Goal: Task Accomplishment & Management: Use online tool/utility

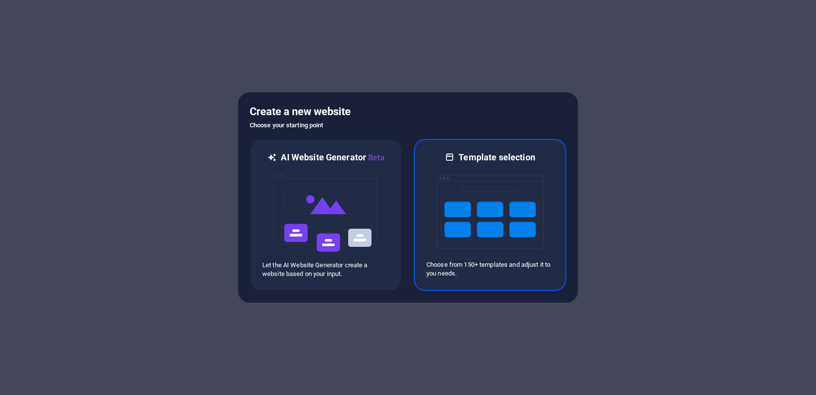
click at [444, 174] on img at bounding box center [490, 211] width 107 height 97
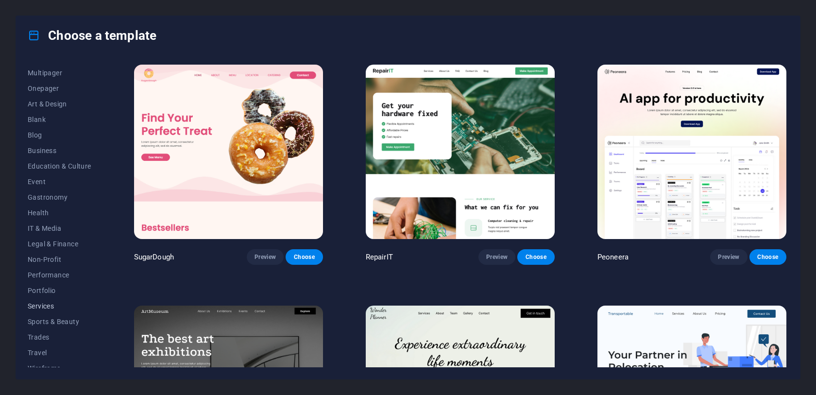
scroll to position [84, 0]
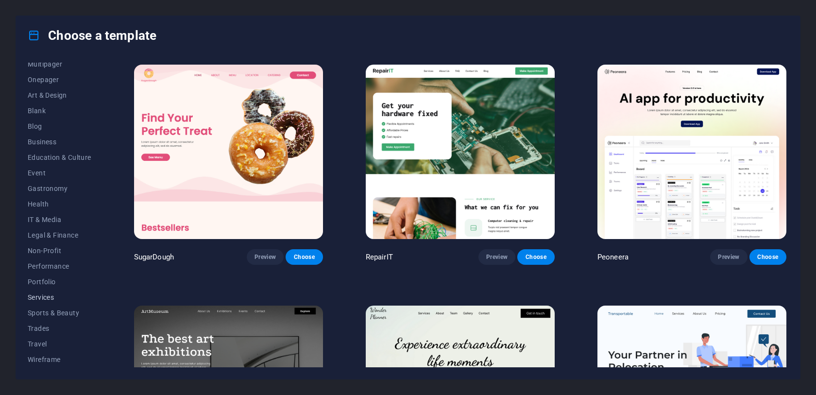
click at [58, 295] on span "Services" at bounding box center [60, 297] width 64 height 8
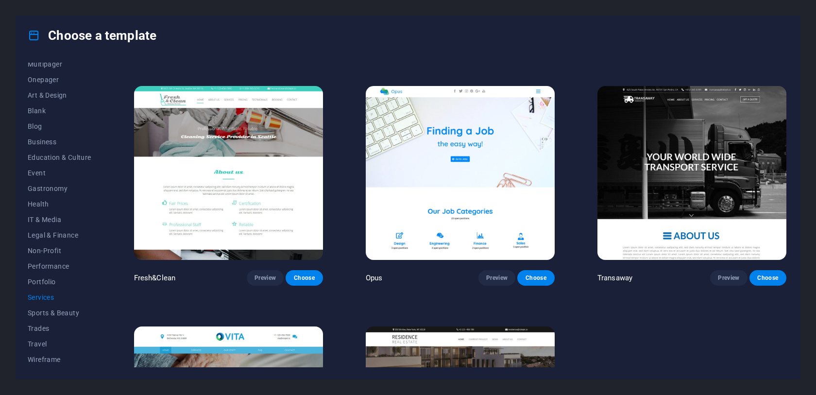
scroll to position [1179, 0]
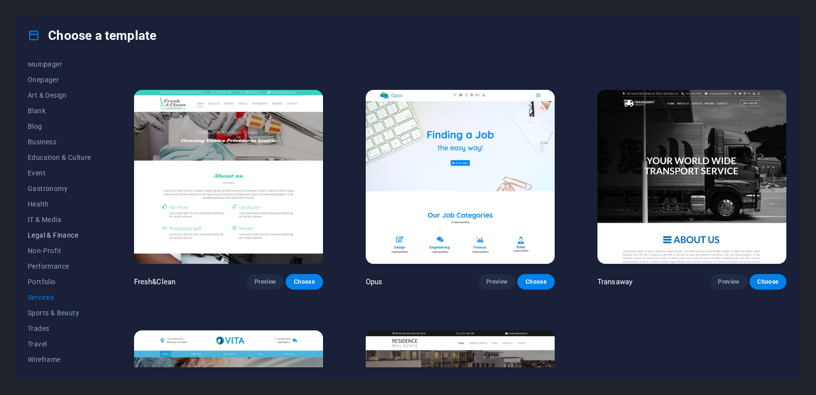
click at [71, 234] on span "Legal & Finance" at bounding box center [60, 235] width 64 height 8
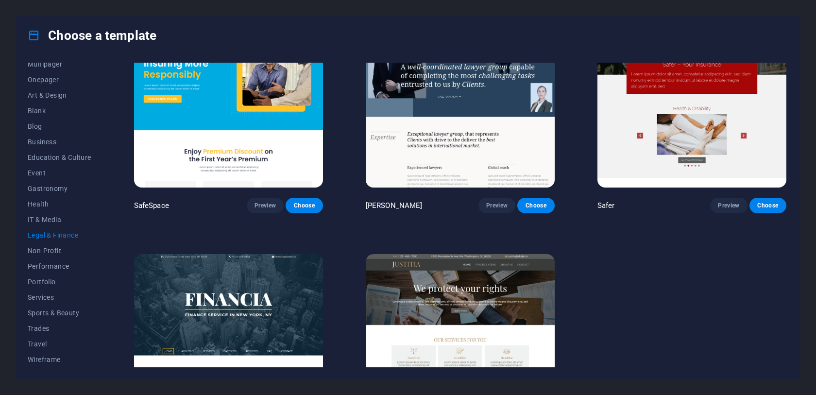
scroll to position [0, 0]
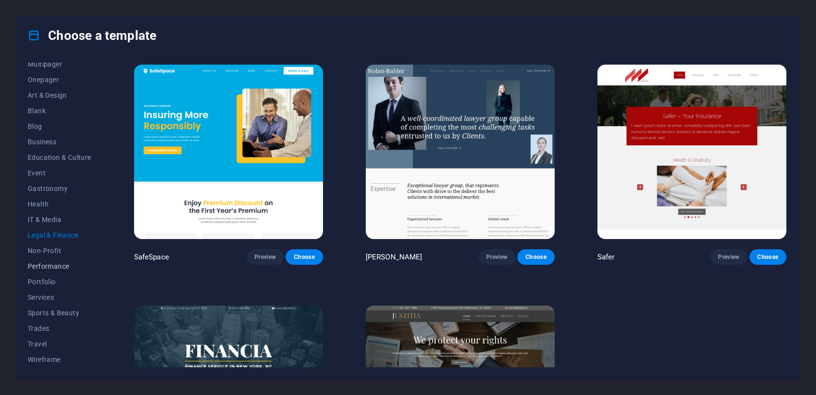
click at [62, 271] on button "Performance" at bounding box center [60, 266] width 64 height 16
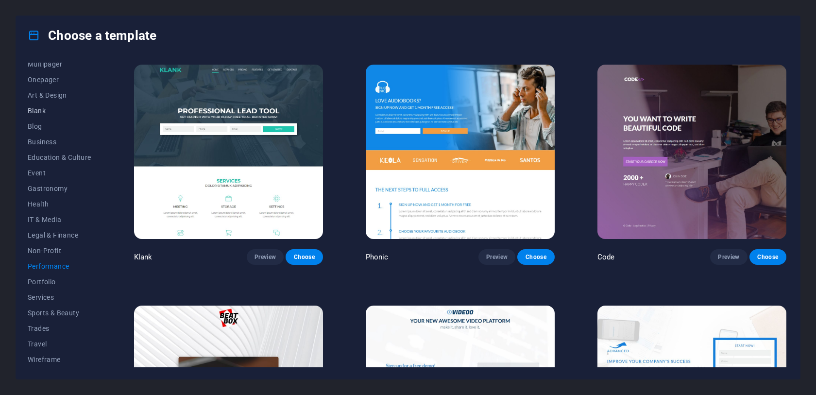
click at [50, 109] on span "Blank" at bounding box center [60, 111] width 64 height 8
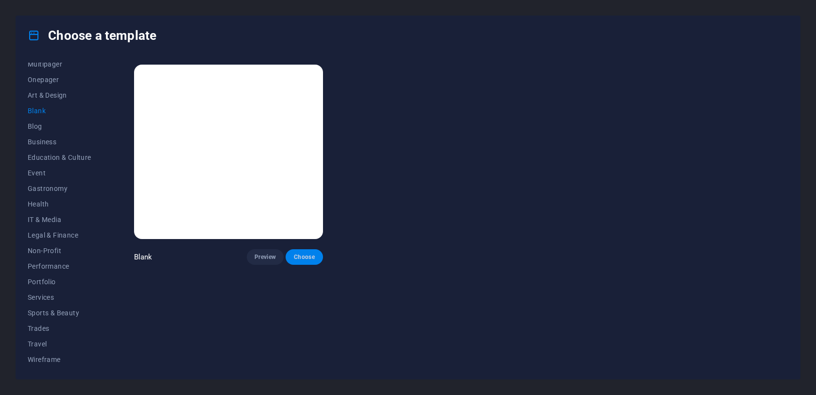
click at [310, 254] on span "Choose" at bounding box center [303, 257] width 21 height 8
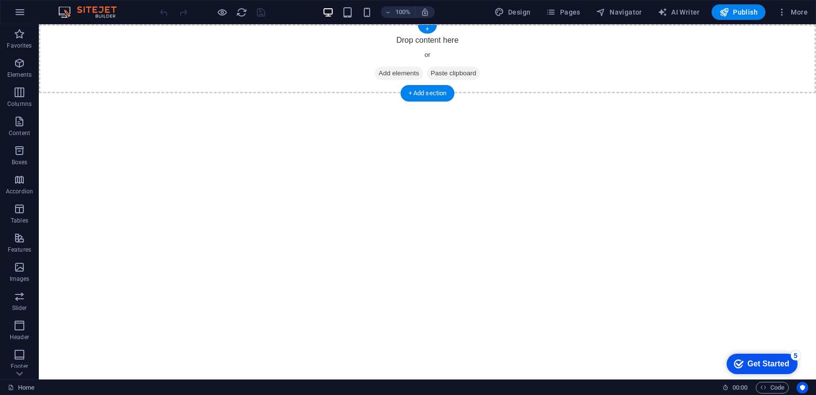
click at [397, 78] on span "Add elements" at bounding box center [399, 74] width 48 height 14
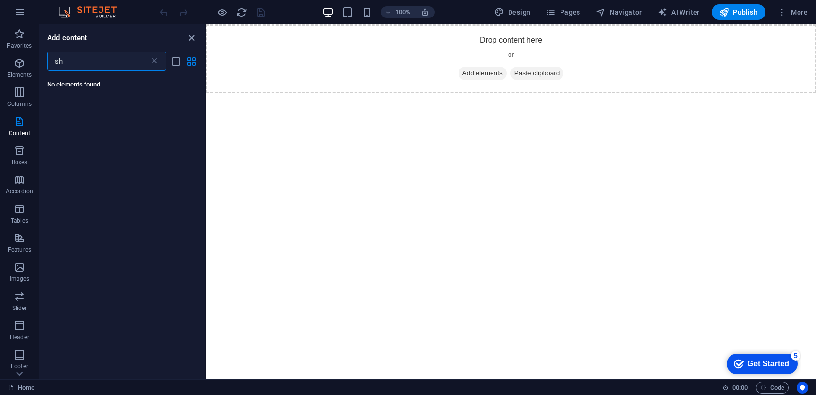
type input "s"
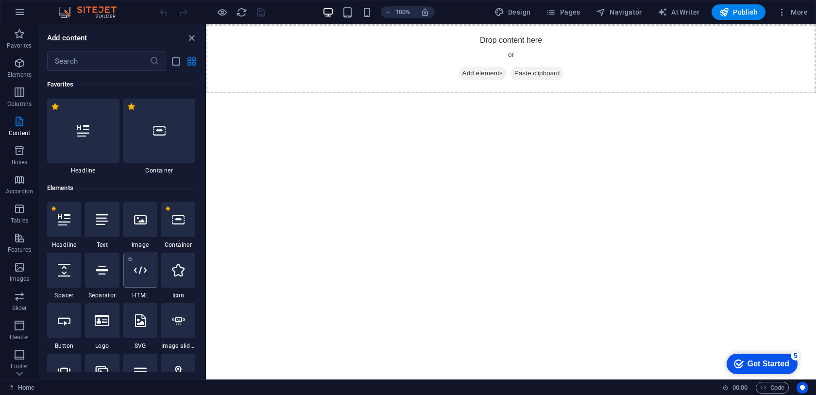
click at [145, 271] on icon at bounding box center [140, 270] width 13 height 13
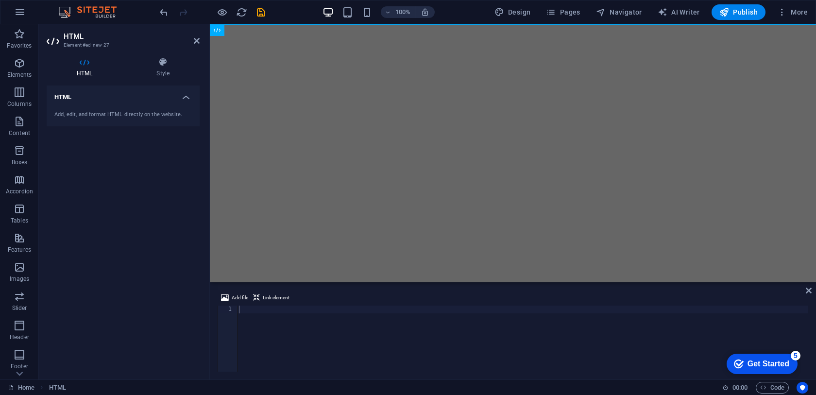
click at [344, 24] on html "Skip to main content" at bounding box center [513, 24] width 606 height 0
paste textarea "<div id="container-id"></div><script id="strife" src="[URL][DOMAIN_NAME]" data-…"
type textarea "<div id="container-id"></div><script id="strife" src="[URL][DOMAIN_NAME]" data-…"
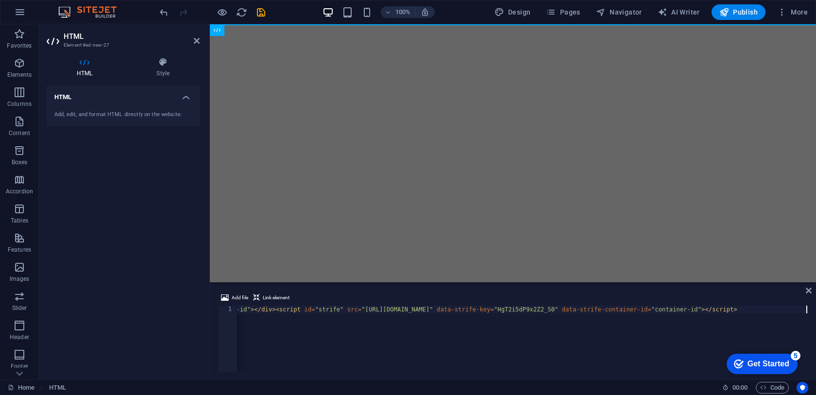
scroll to position [0, 67]
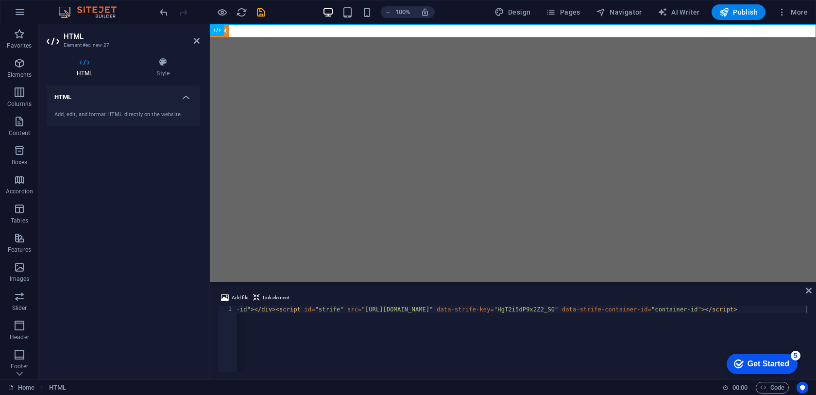
click at [643, 37] on html "Skip to main content" at bounding box center [513, 30] width 606 height 13
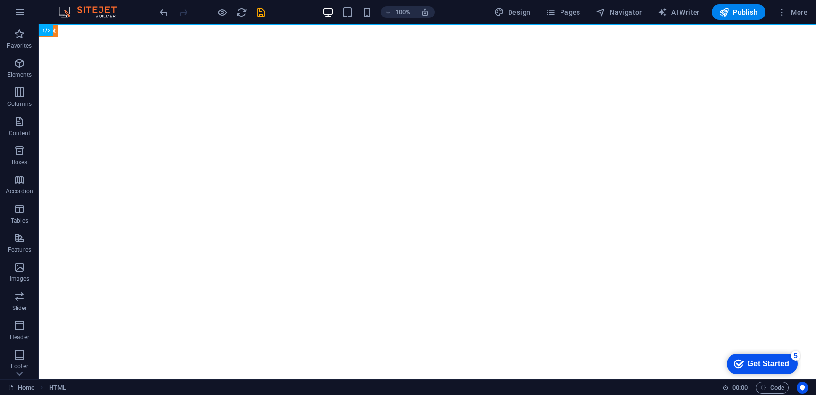
click at [402, 37] on html "Skip to main content" at bounding box center [427, 30] width 777 height 13
click at [65, 33] on span "HTML" at bounding box center [61, 30] width 16 height 6
click at [439, 37] on div "+ Add section" at bounding box center [428, 37] width 54 height 17
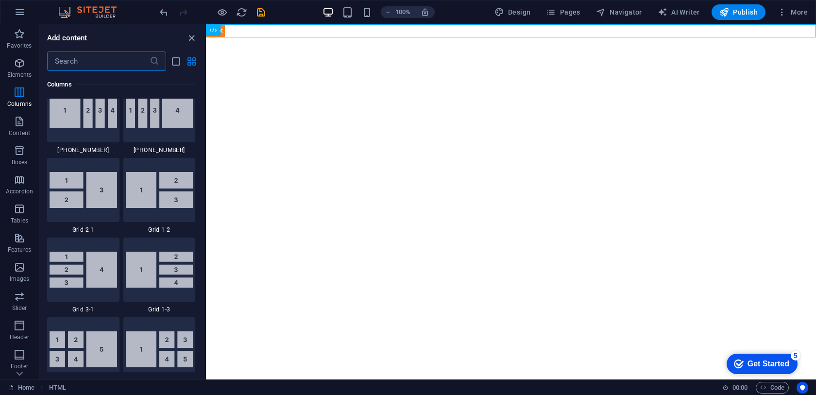
scroll to position [675, 0]
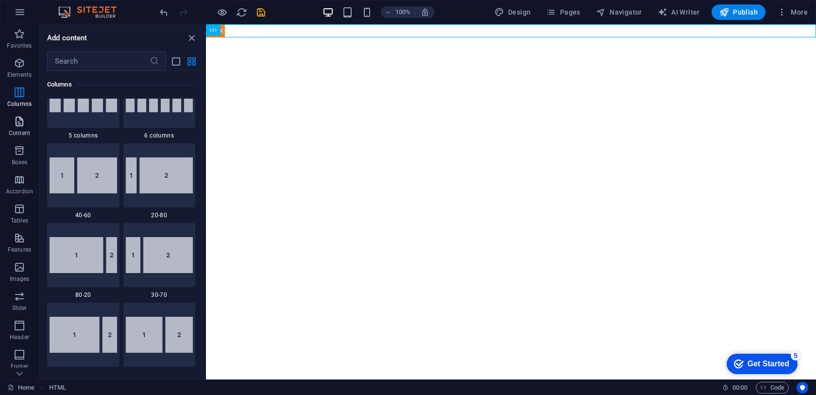
click at [16, 124] on icon "button" at bounding box center [20, 122] width 12 height 12
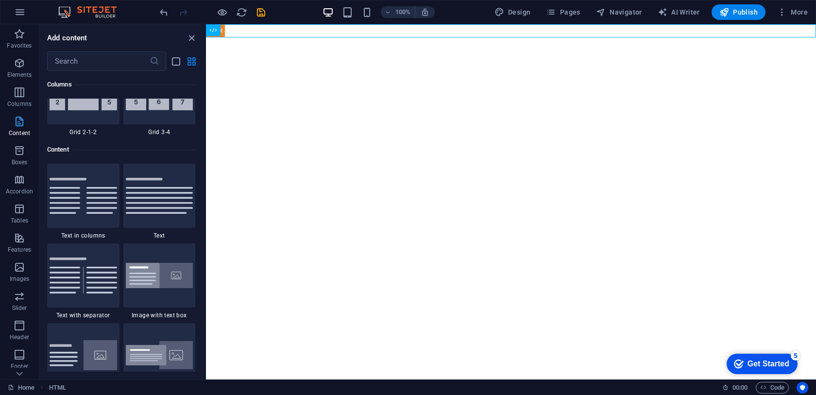
scroll to position [1700, 0]
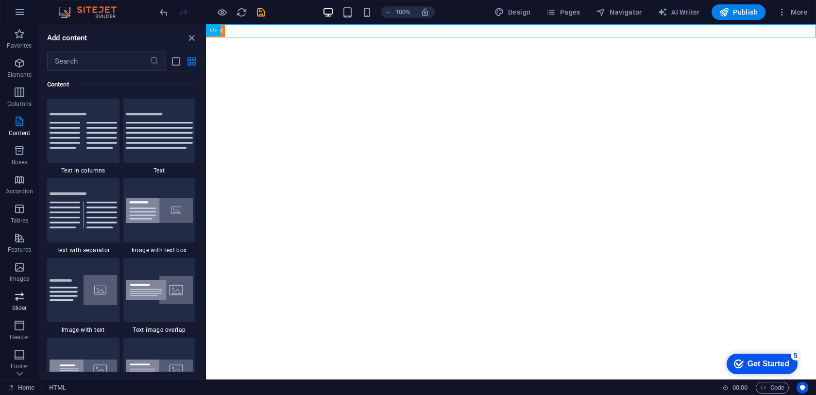
click at [22, 300] on icon "button" at bounding box center [20, 297] width 12 height 12
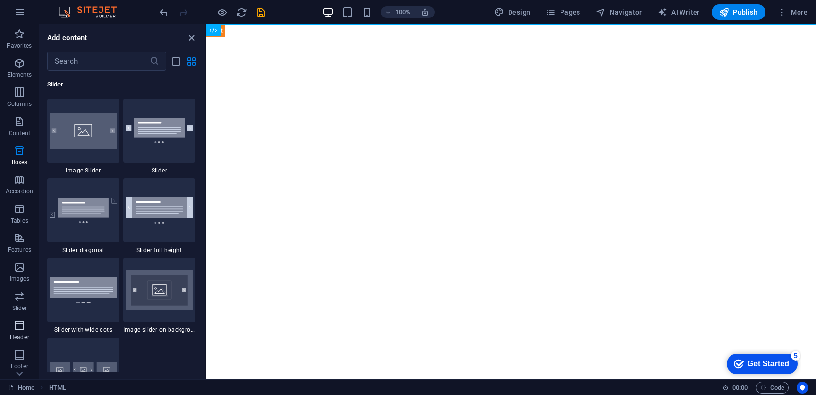
click at [22, 321] on icon "button" at bounding box center [20, 326] width 12 height 12
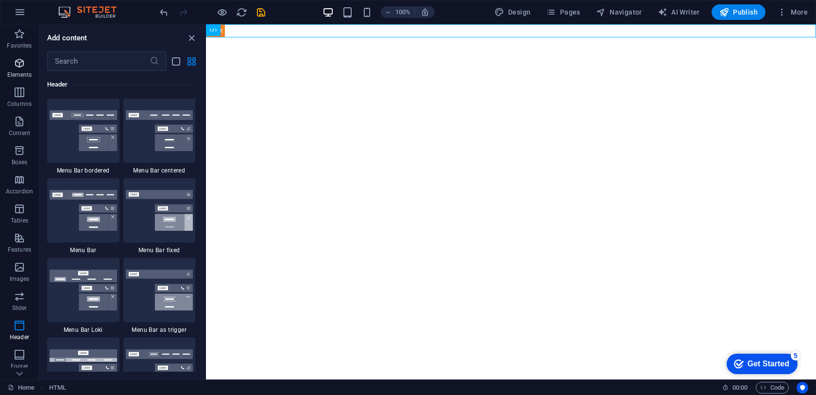
click at [19, 68] on icon "button" at bounding box center [20, 63] width 12 height 12
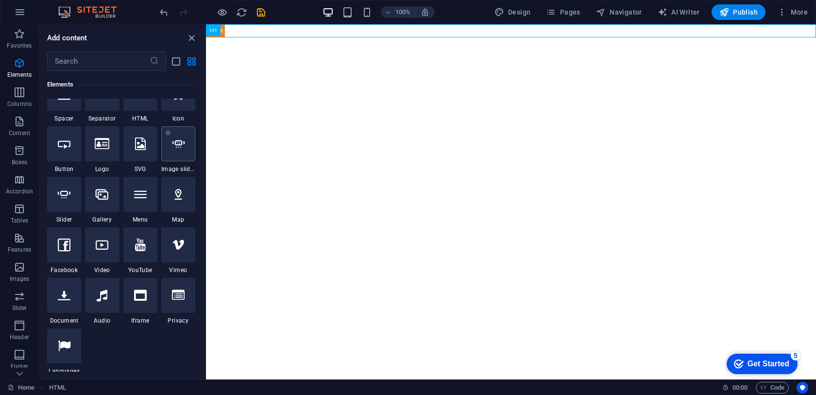
scroll to position [179, 0]
click at [141, 287] on icon at bounding box center [140, 293] width 13 height 13
select select "%"
select select "px"
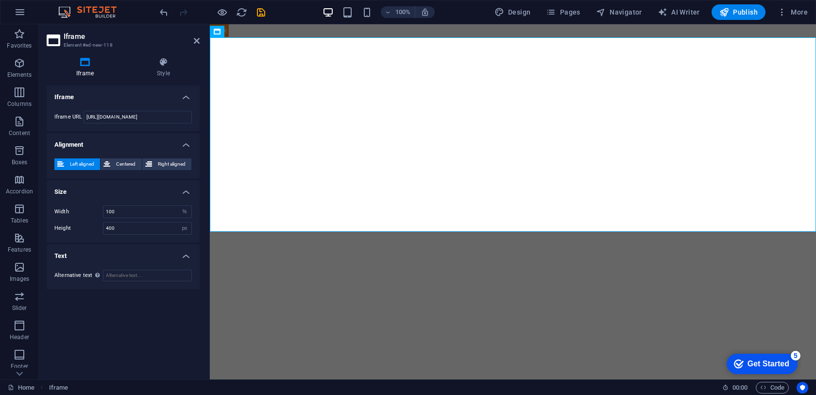
click at [511, 231] on html "Skip to main content </div>" at bounding box center [513, 127] width 606 height 207
drag, startPoint x: 174, startPoint y: 115, endPoint x: 104, endPoint y: 109, distance: 70.2
click at [104, 109] on div "Iframe URL https://template-wireframe.de.rs/" at bounding box center [123, 117] width 153 height 28
paste input "<div id="container-id"></div><script id="strife" src="[URL][DOMAIN_NAME]" data-…"
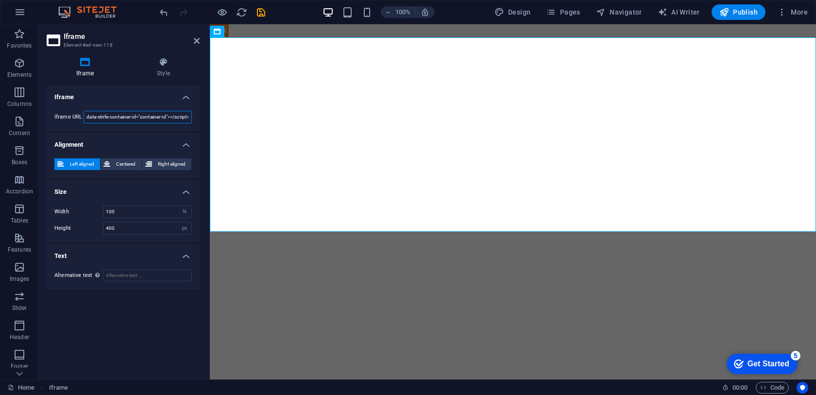
type input "<div id="container-id"></div><script id="strife" src="[URL][DOMAIN_NAME]" data-…"
click at [120, 136] on h4 "Alignment" at bounding box center [123, 141] width 153 height 17
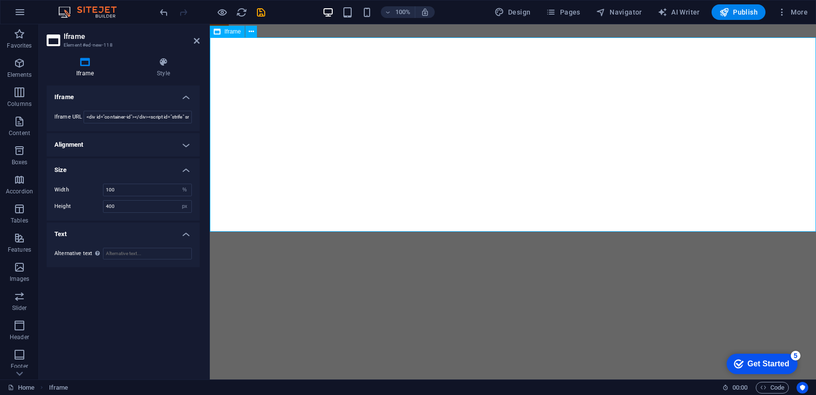
click at [514, 162] on div "</div>" at bounding box center [513, 134] width 606 height 194
drag, startPoint x: 513, startPoint y: 165, endPoint x: 501, endPoint y: 164, distance: 11.8
click at [513, 165] on div "</div>" at bounding box center [513, 134] width 606 height 194
click at [196, 42] on icon at bounding box center [197, 41] width 6 height 8
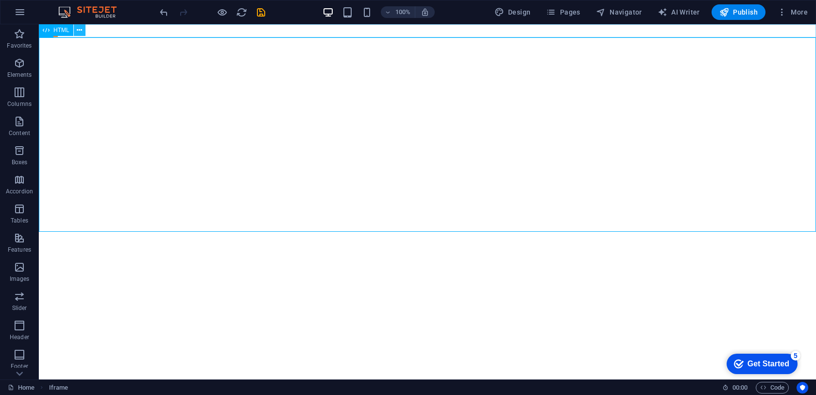
click at [80, 29] on icon at bounding box center [79, 30] width 5 height 10
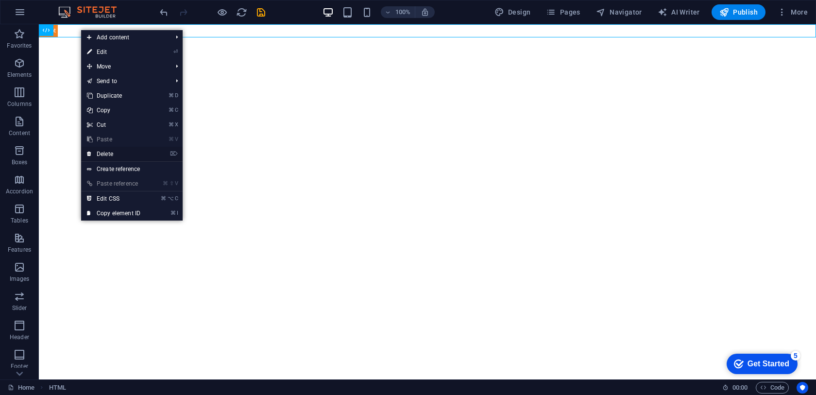
click at [114, 155] on link "⌦ Delete" at bounding box center [113, 154] width 65 height 15
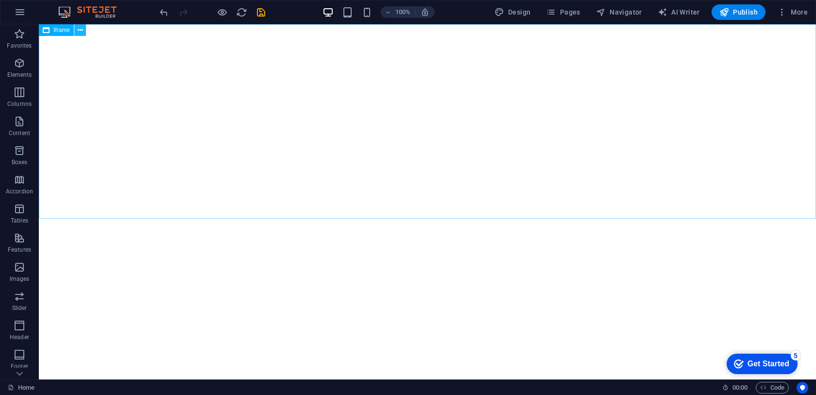
click at [79, 31] on icon at bounding box center [80, 30] width 5 height 10
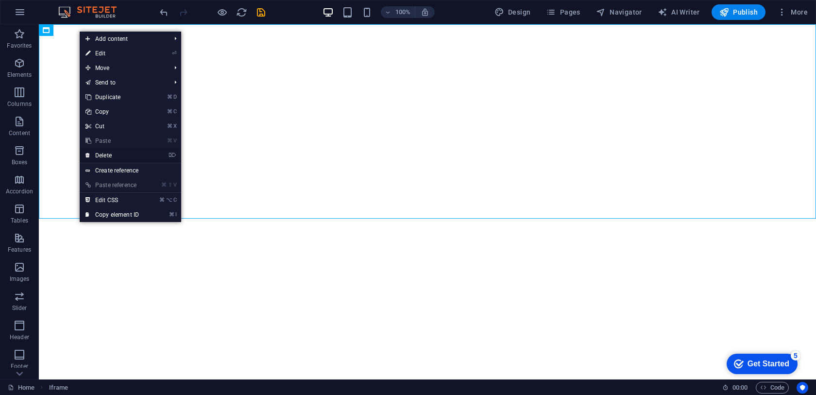
click at [111, 156] on link "⌦ Delete" at bounding box center [112, 155] width 65 height 15
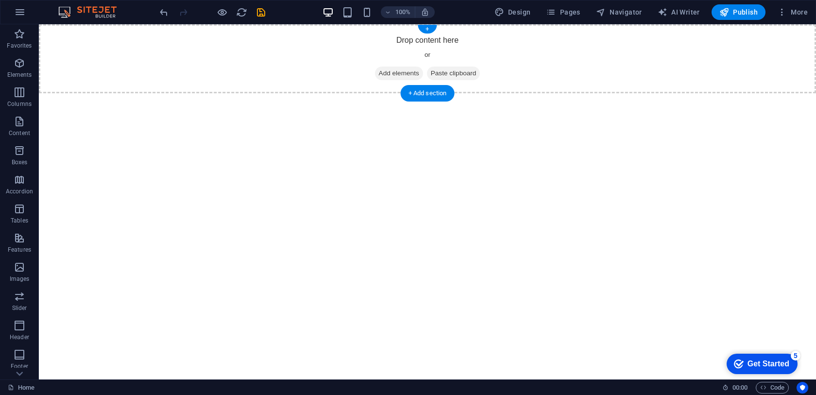
click at [385, 77] on span "Add elements" at bounding box center [399, 74] width 48 height 14
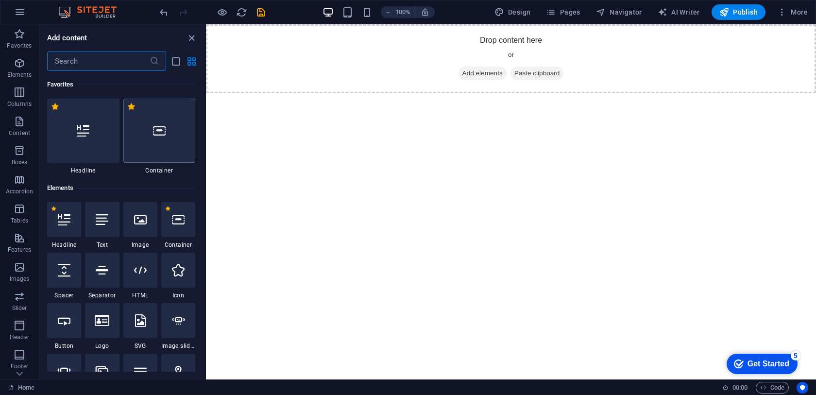
click at [163, 138] on div at bounding box center [159, 131] width 72 height 64
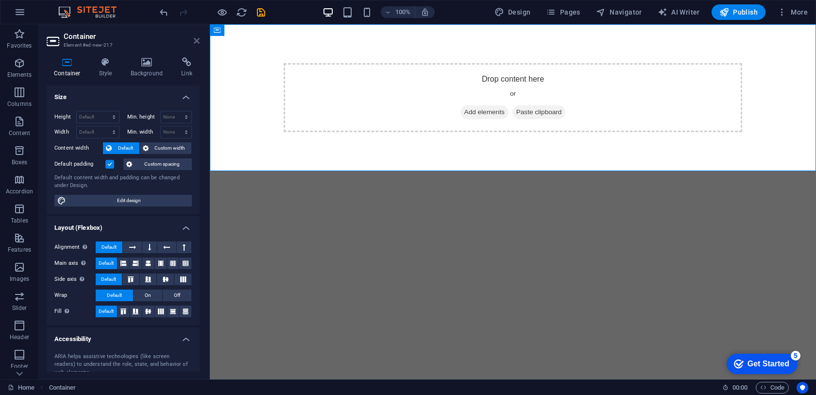
click at [197, 42] on icon at bounding box center [197, 41] width 6 height 8
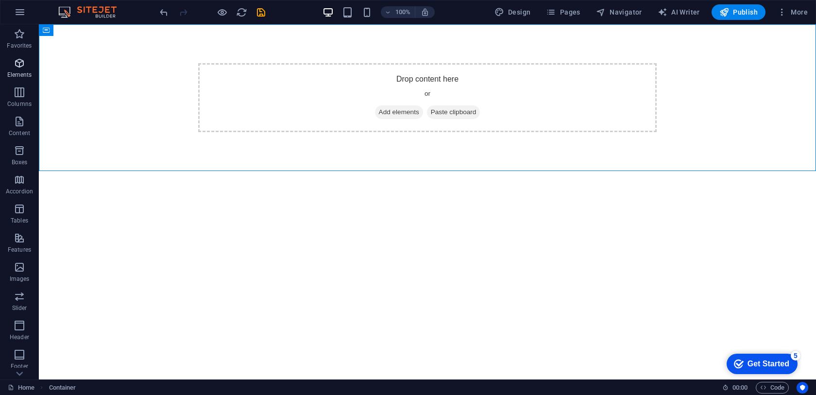
click at [24, 71] on p "Elements" at bounding box center [19, 75] width 25 height 8
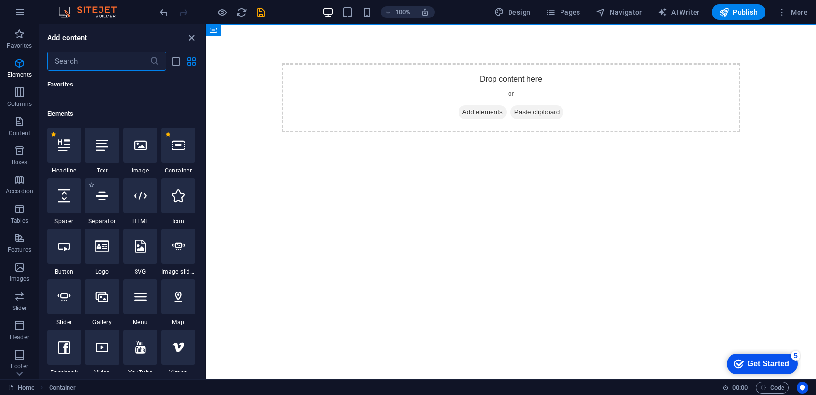
scroll to position [103, 0]
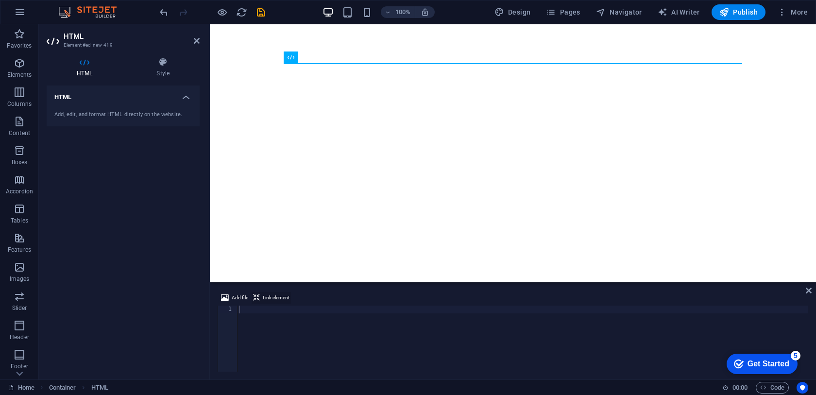
click at [267, 300] on span "Link element" at bounding box center [276, 298] width 27 height 12
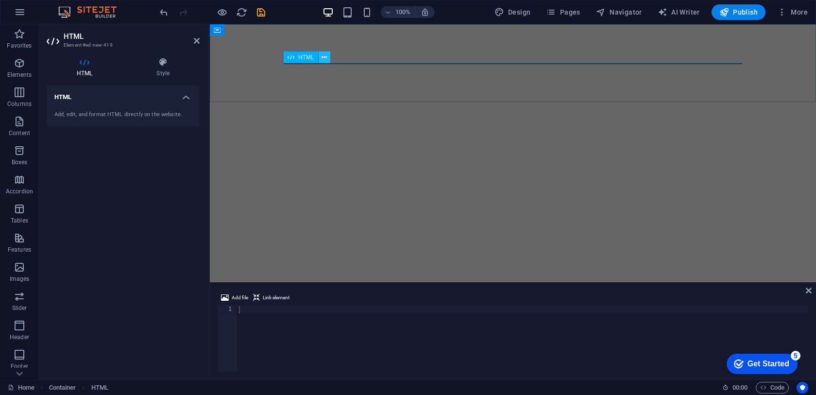
click at [322, 59] on icon at bounding box center [324, 57] width 5 height 10
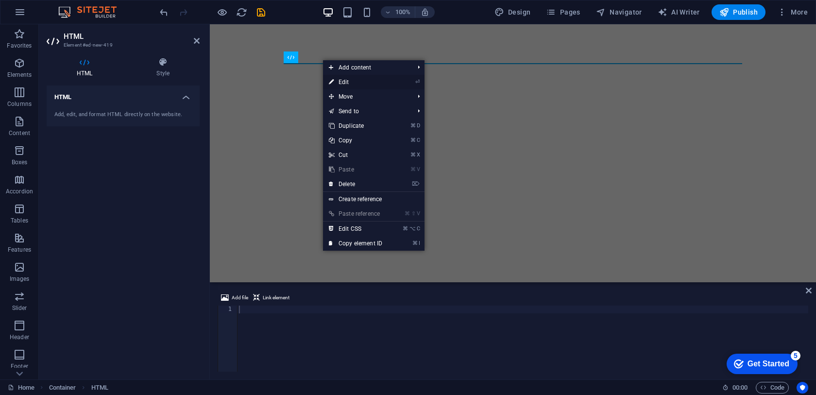
click at [348, 80] on link "⏎ Edit" at bounding box center [355, 82] width 65 height 15
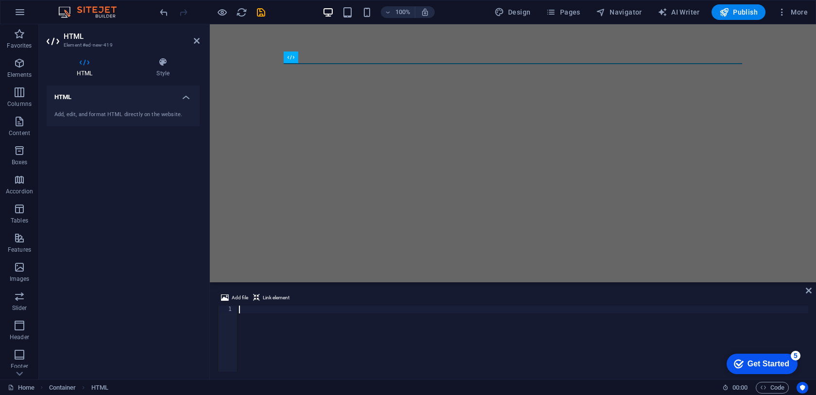
paste textarea "<div id="container-id"></div><script id="strife" src="[URL][DOMAIN_NAME]" data-…"
type textarea "<div id="container-id"></div><script id="strife" src="[URL][DOMAIN_NAME]" data-…"
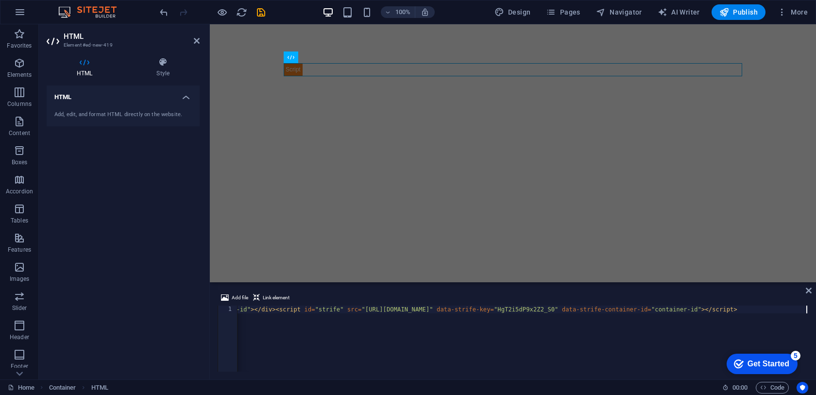
click at [367, 115] on html "Skip to main content" at bounding box center [513, 69] width 606 height 90
click at [785, 12] on icon "button" at bounding box center [782, 12] width 10 height 10
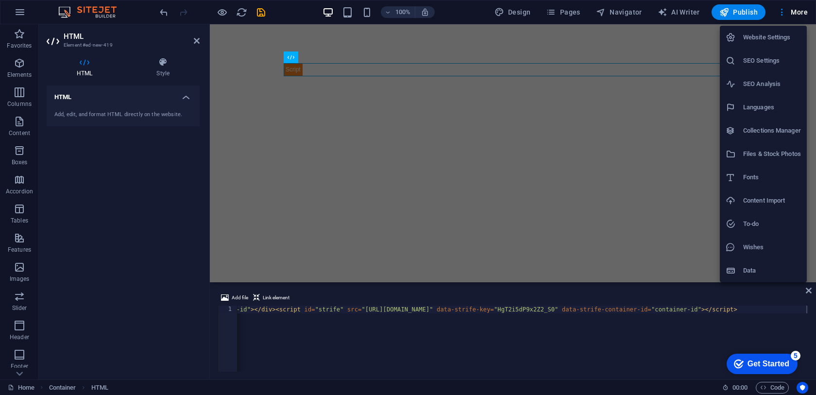
click at [665, 39] on div at bounding box center [408, 197] width 816 height 395
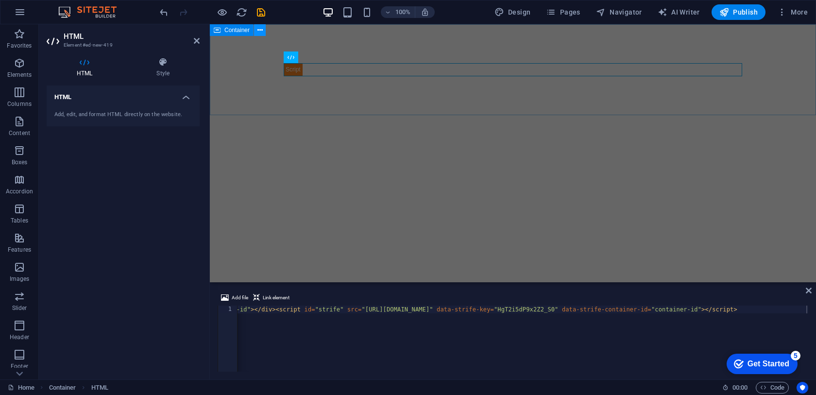
click at [259, 32] on icon at bounding box center [259, 30] width 5 height 10
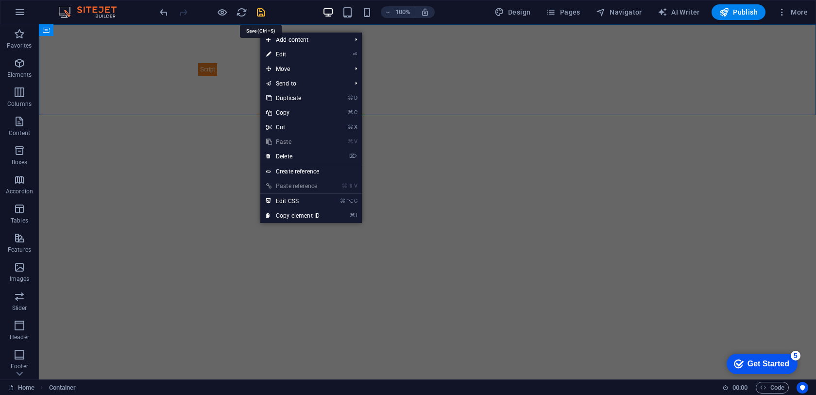
click at [264, 10] on icon "save" at bounding box center [261, 12] width 11 height 11
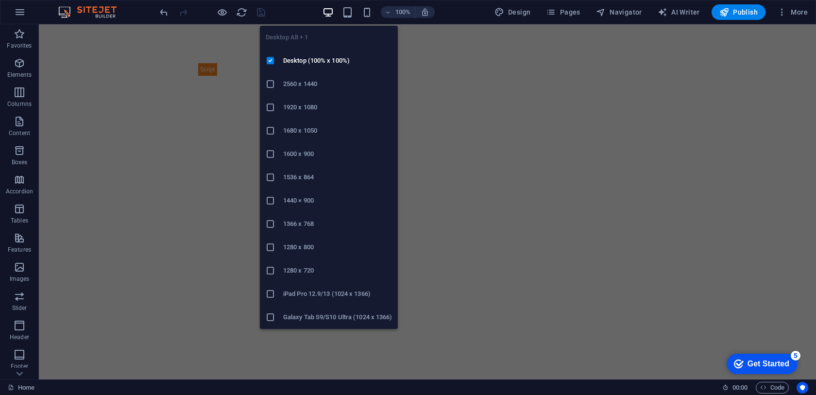
click at [334, 14] on icon "button" at bounding box center [328, 12] width 11 height 11
click at [334, 13] on icon "button" at bounding box center [328, 12] width 11 height 11
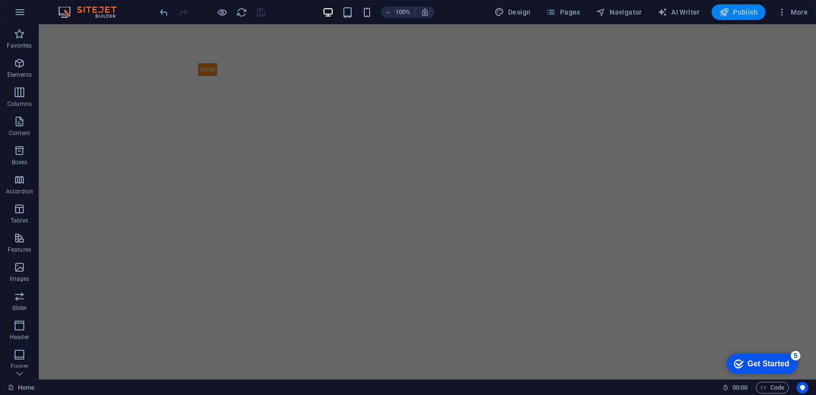
click at [719, 14] on button "Publish" at bounding box center [739, 12] width 54 height 16
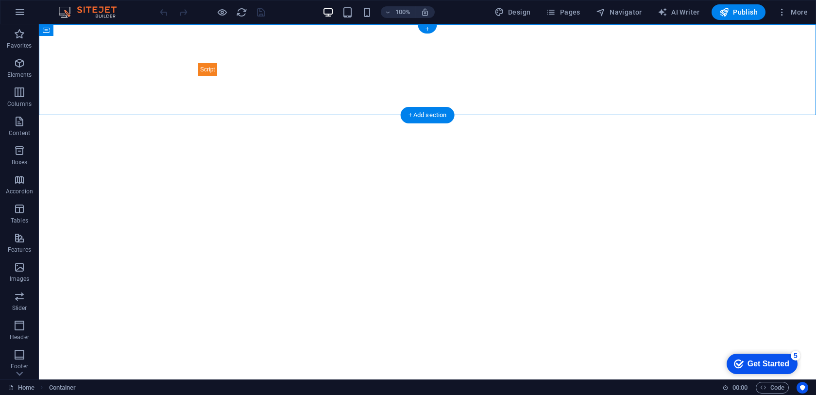
drag, startPoint x: 208, startPoint y: 70, endPoint x: 145, endPoint y: 76, distance: 63.9
click at [142, 77] on div at bounding box center [427, 69] width 777 height 90
click at [301, 69] on div at bounding box center [427, 69] width 459 height 13
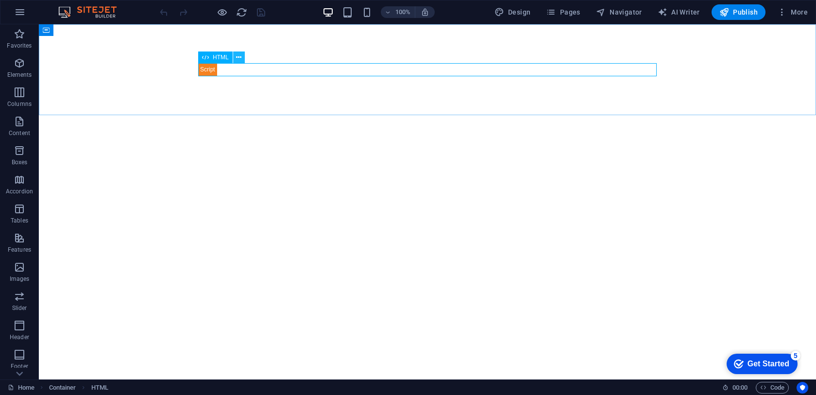
click at [242, 58] on button at bounding box center [239, 57] width 12 height 12
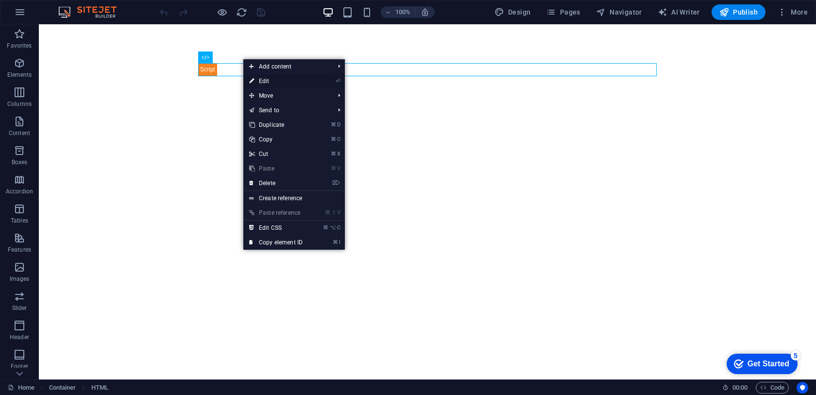
click at [257, 79] on link "⏎ Edit" at bounding box center [275, 81] width 65 height 15
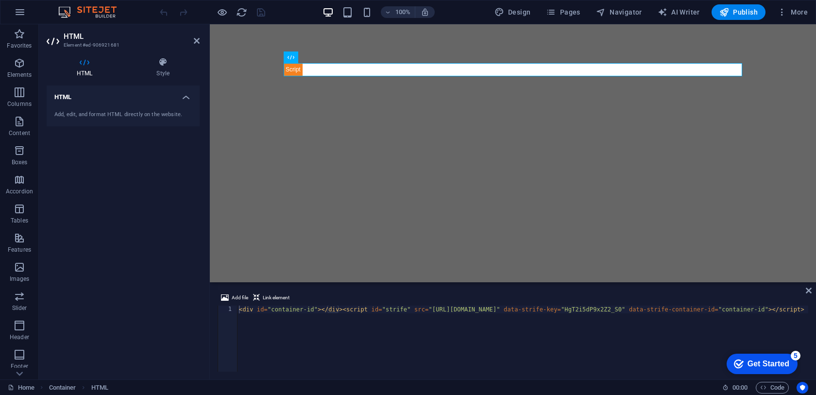
click at [190, 186] on div "HTML Add, edit, and format HTML directly on the website." at bounding box center [123, 229] width 153 height 286
click at [326, 59] on icon at bounding box center [324, 57] width 5 height 10
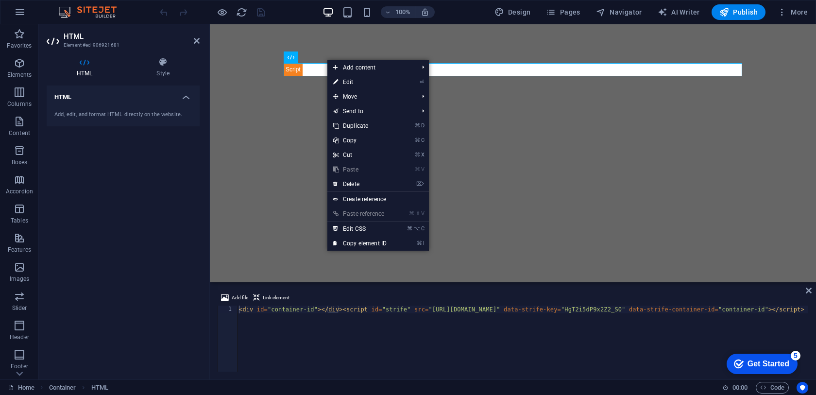
click at [308, 115] on html "Skip to main content" at bounding box center [513, 69] width 606 height 90
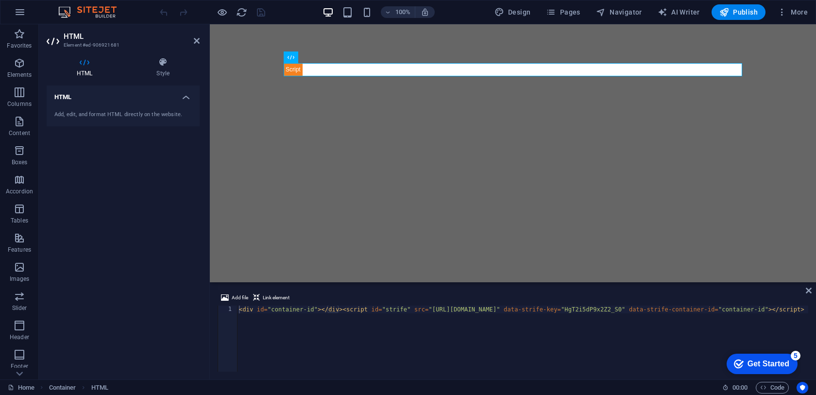
click at [305, 115] on html "Skip to main content" at bounding box center [513, 69] width 606 height 90
click at [368, 46] on div at bounding box center [513, 69] width 606 height 90
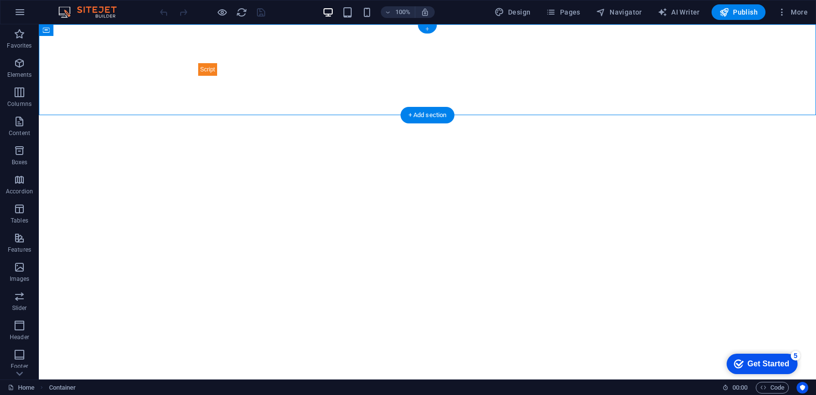
click at [428, 31] on div "+" at bounding box center [427, 29] width 19 height 9
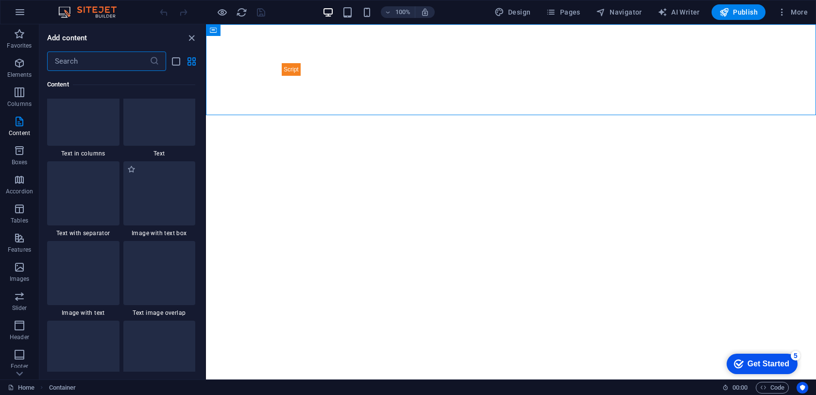
scroll to position [1763, 0]
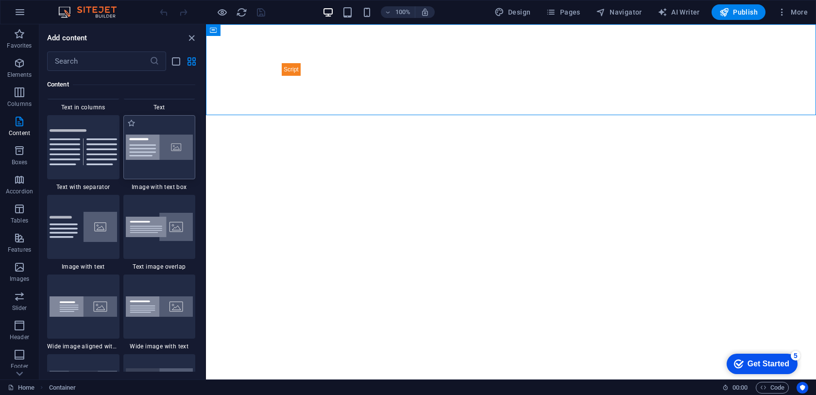
click at [169, 164] on div at bounding box center [159, 147] width 72 height 64
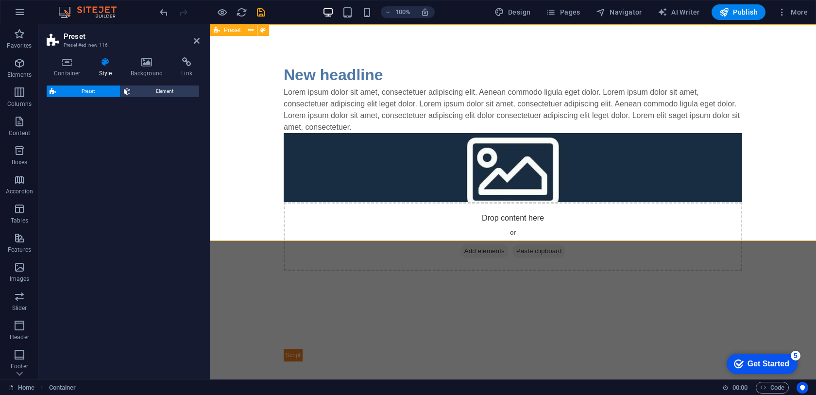
select select "rem"
select select "px"
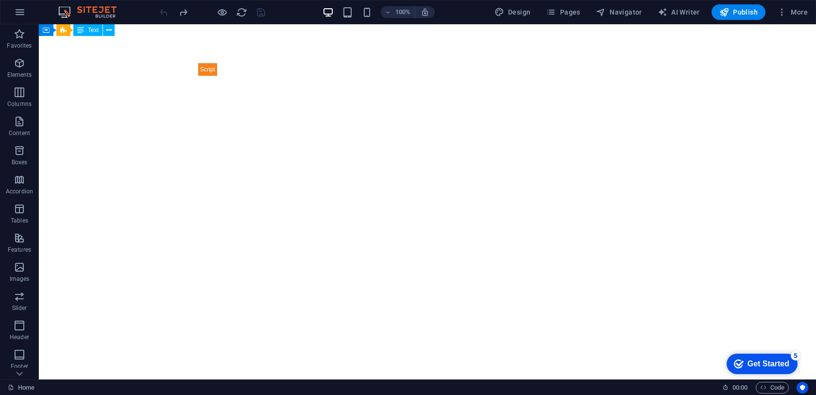
click at [127, 115] on html "Skip to main content" at bounding box center [427, 69] width 777 height 90
click at [242, 72] on div at bounding box center [427, 69] width 459 height 13
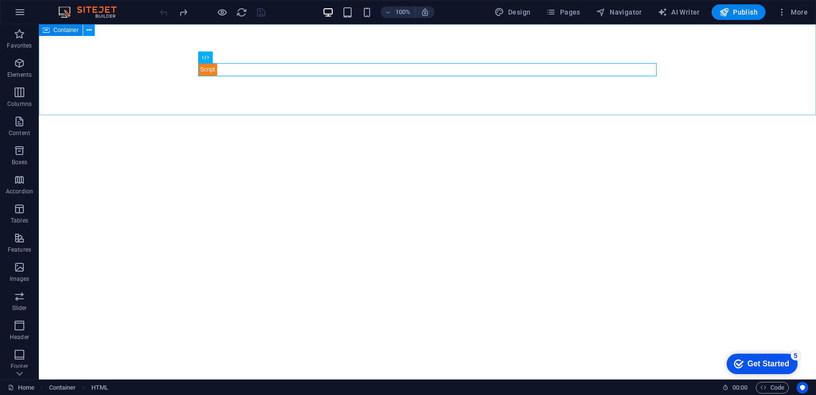
click at [94, 33] on button at bounding box center [89, 30] width 12 height 12
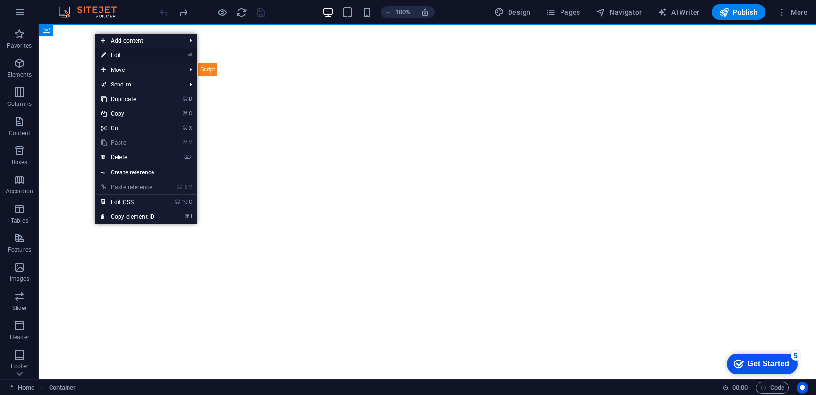
click at [121, 54] on link "⏎ Edit" at bounding box center [127, 55] width 65 height 15
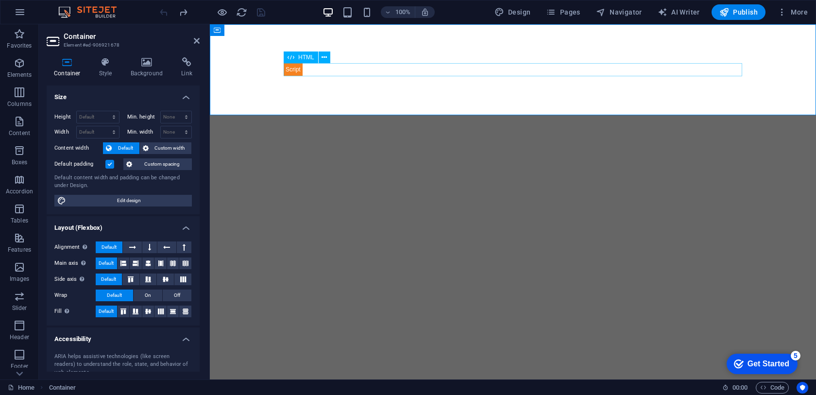
click at [424, 74] on div at bounding box center [513, 69] width 459 height 13
click at [325, 71] on div at bounding box center [513, 69] width 459 height 13
click at [148, 264] on icon at bounding box center [148, 263] width 6 height 12
click at [737, 18] on button "Publish" at bounding box center [739, 12] width 54 height 16
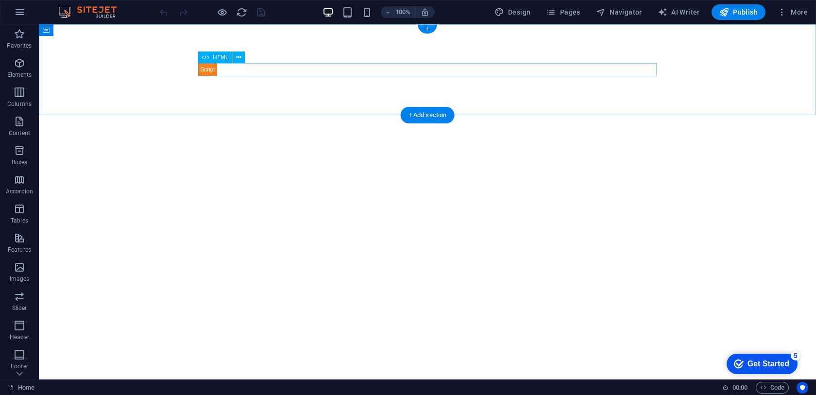
click at [210, 72] on div at bounding box center [427, 69] width 459 height 13
click at [237, 56] on icon at bounding box center [238, 57] width 5 height 10
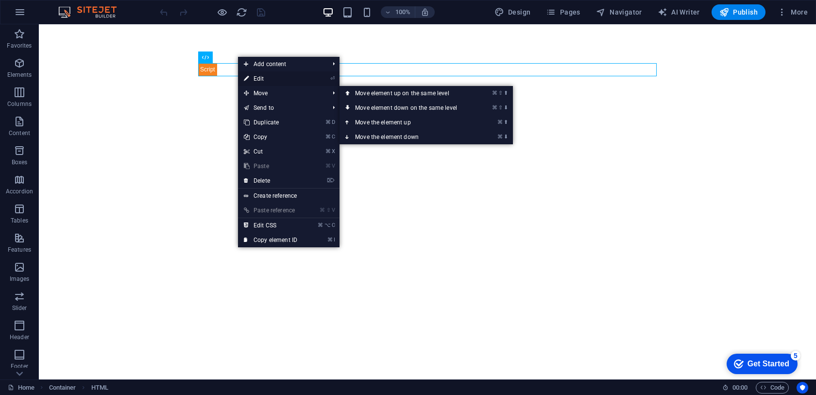
drag, startPoint x: 263, startPoint y: 83, endPoint x: 57, endPoint y: 64, distance: 206.4
click at [262, 83] on link "⏎ Edit" at bounding box center [270, 78] width 65 height 15
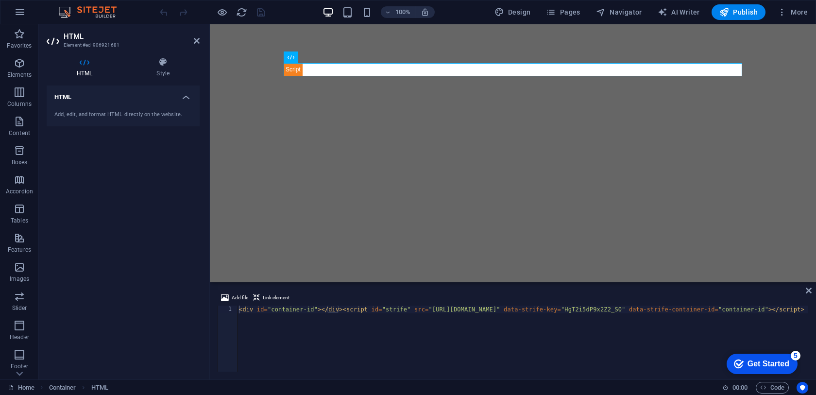
drag, startPoint x: 513, startPoint y: 372, endPoint x: 615, endPoint y: 354, distance: 103.1
click at [678, 354] on div "Add file Link element <div id="container-id"></div><script id="strife" src="htt…" at bounding box center [513, 331] width 606 height 95
click at [347, 309] on div "< div id = "container-id" > </ div > < script id = "strife" src = "https://cdn.…" at bounding box center [556, 346] width 638 height 80
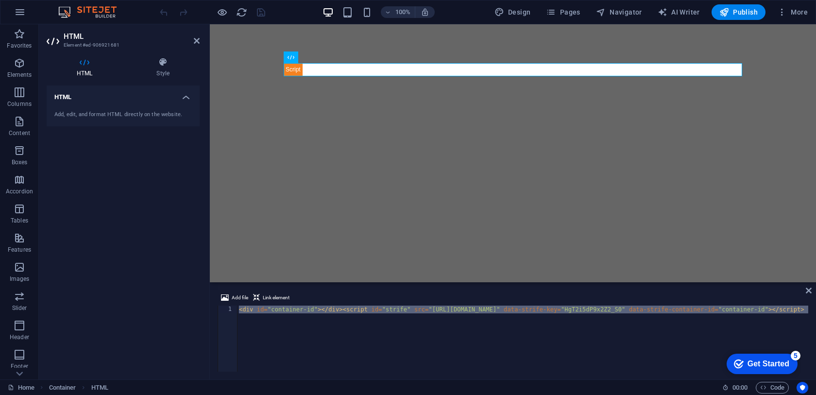
scroll to position [0, 67]
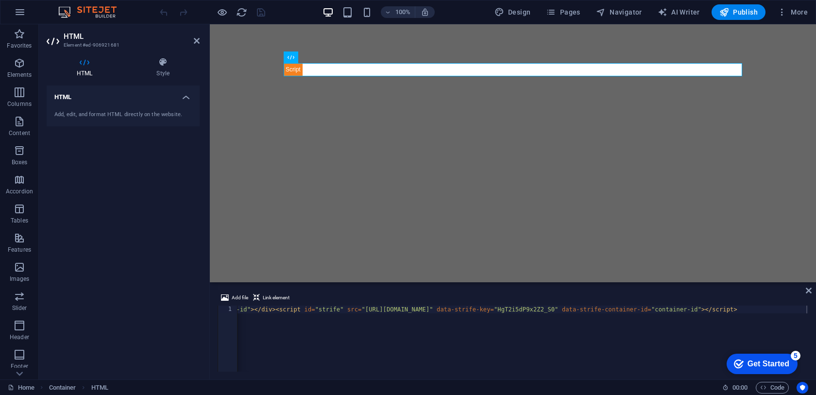
click at [365, 115] on html "Skip to main content" at bounding box center [513, 69] width 606 height 90
click at [359, 327] on div "< div id = "container-id" > </ div > < script id = "strife" src = "[URL][DOMAIN…" at bounding box center [489, 346] width 638 height 80
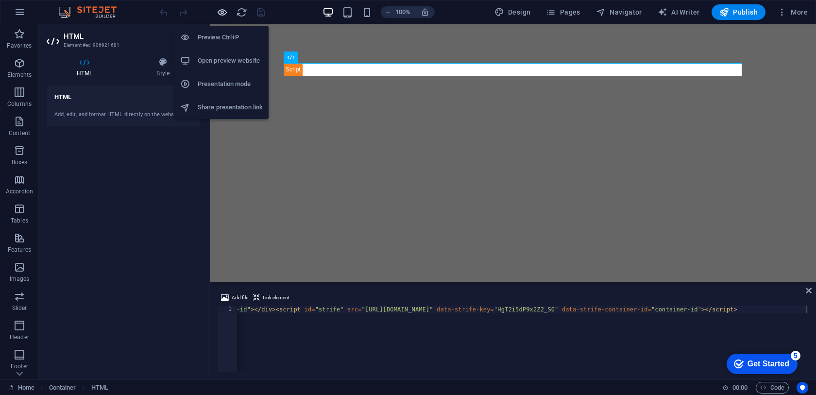
click at [224, 14] on icon "button" at bounding box center [222, 12] width 11 height 11
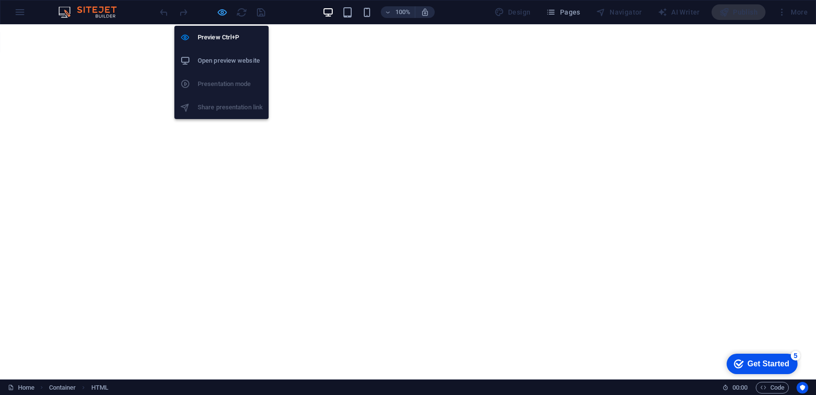
click at [222, 17] on body "getaquote.life Home Favorites Elements Columns Content Boxes Accordion Tables F…" at bounding box center [408, 197] width 816 height 395
click at [220, 36] on h6 "Preview Ctrl+P" at bounding box center [230, 38] width 65 height 12
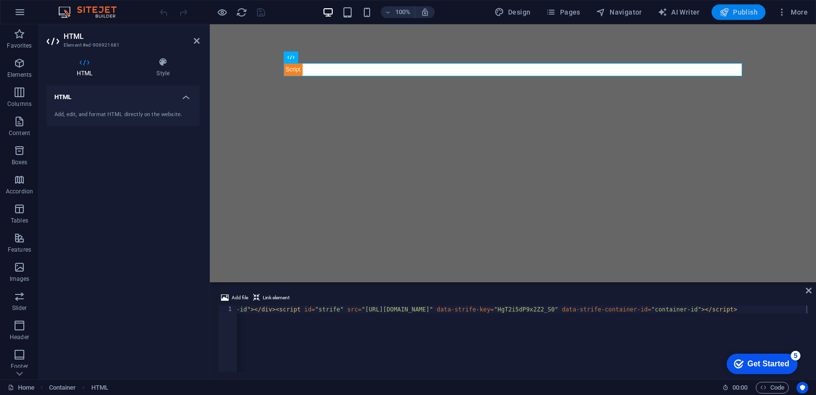
click at [732, 14] on span "Publish" at bounding box center [738, 12] width 38 height 10
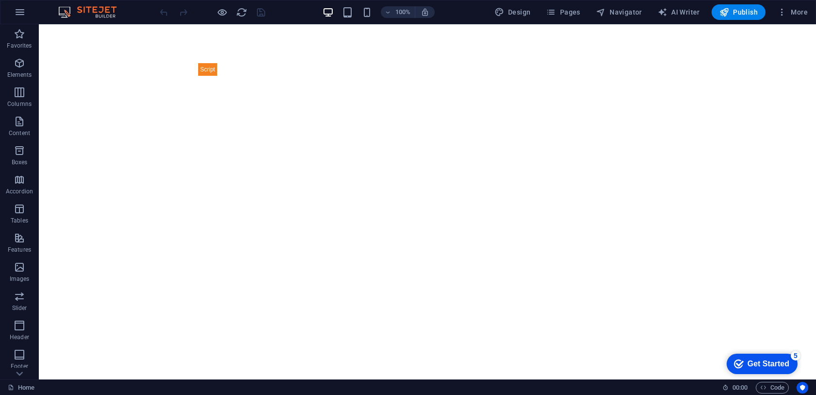
click at [206, 70] on div at bounding box center [427, 69] width 459 height 13
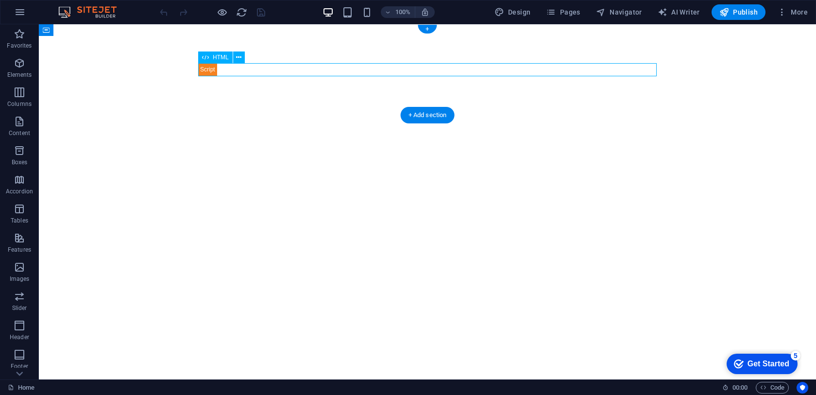
click at [206, 70] on div at bounding box center [427, 69] width 459 height 13
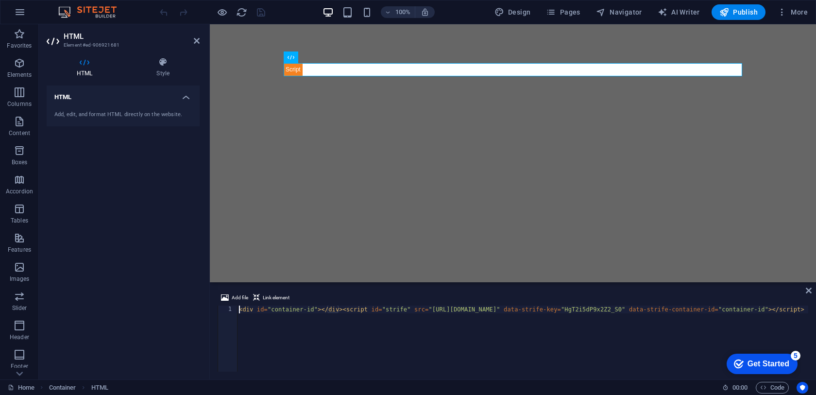
click at [319, 312] on div "< div id = "container-id" > </ div > < script id = "strife" src = "https://cdn.…" at bounding box center [556, 346] width 638 height 80
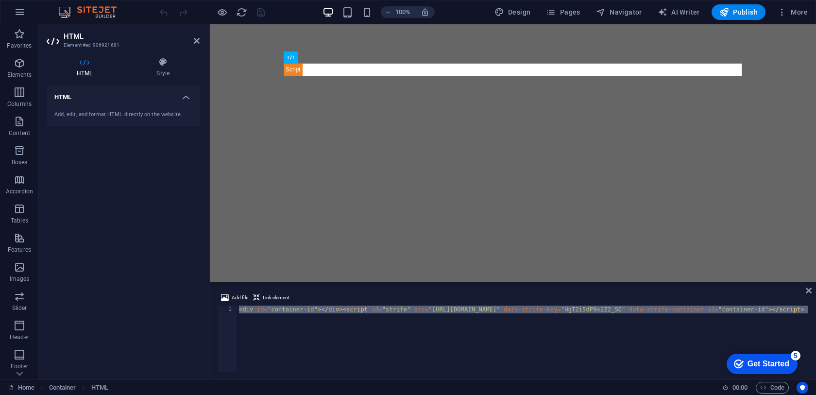
type textarea "<div id="container-id"></div><script id="strife" src="[URL][DOMAIN_NAME]" data-…"
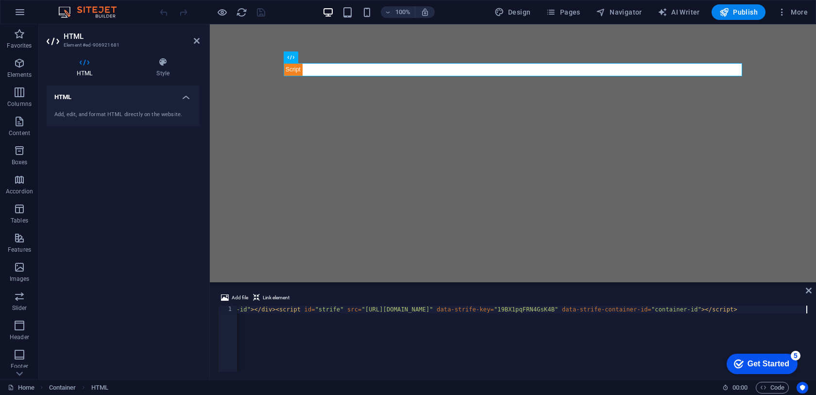
scroll to position [0, 67]
click at [300, 15] on div "100% Design Pages Navigator AI Writer Publish More" at bounding box center [485, 12] width 654 height 16
click at [261, 13] on icon "save" at bounding box center [261, 12] width 11 height 11
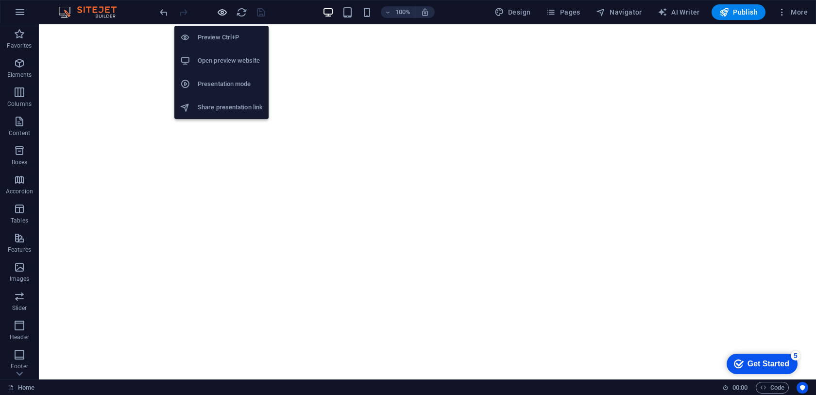
click at [222, 13] on icon "button" at bounding box center [222, 12] width 11 height 11
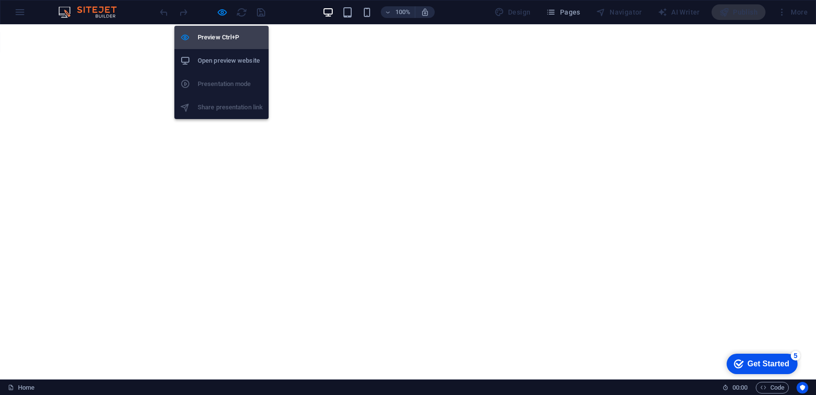
click at [223, 34] on h6 "Preview Ctrl+P" at bounding box center [230, 38] width 65 height 12
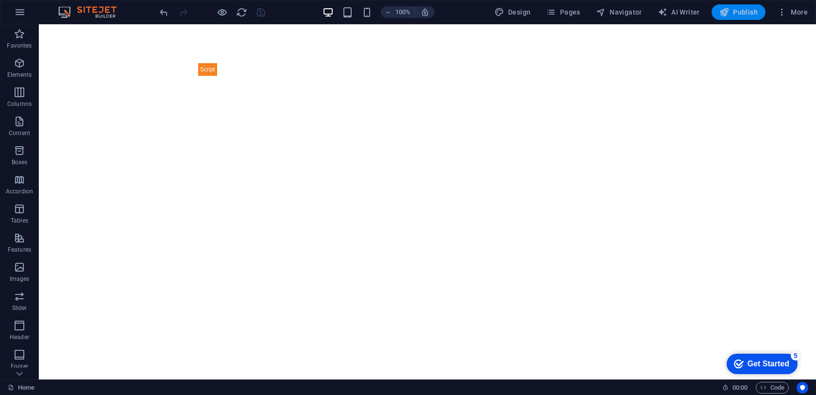
click at [729, 13] on icon "button" at bounding box center [724, 12] width 10 height 10
click at [207, 70] on div at bounding box center [427, 69] width 459 height 13
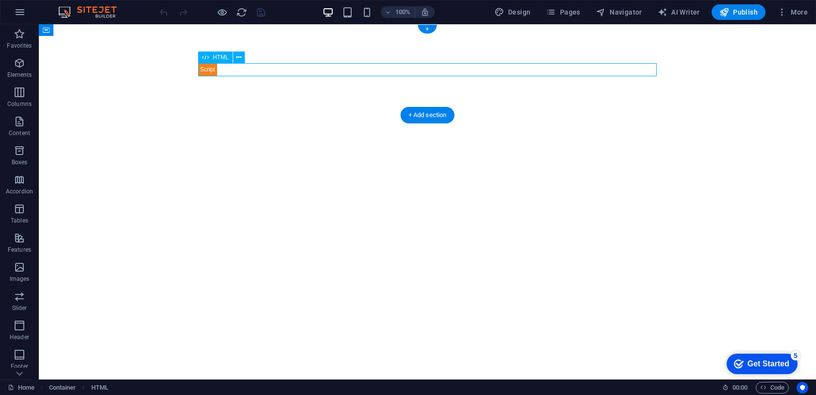
click at [207, 70] on div at bounding box center [427, 69] width 459 height 13
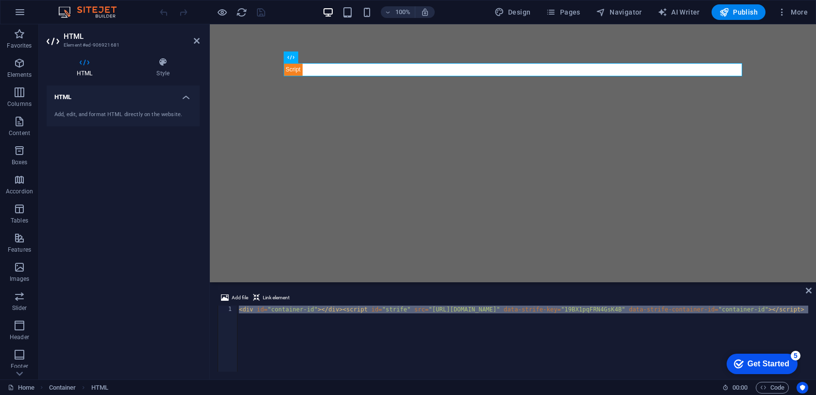
type textarea "<div id="container-id"></div><script id="strife" src="[URL][DOMAIN_NAME]" data-…"
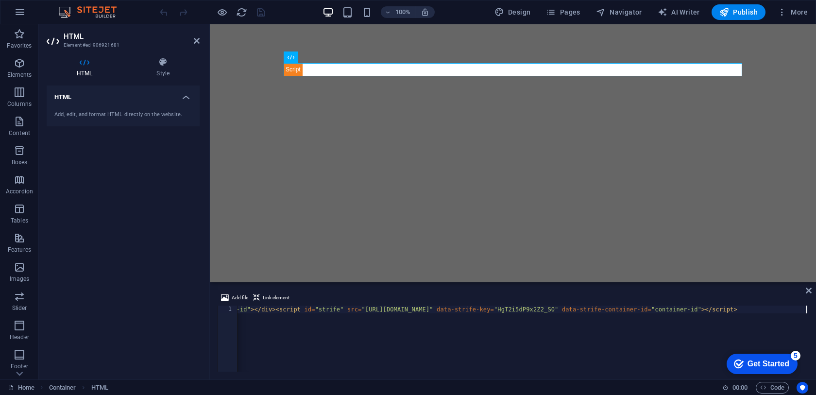
click at [426, 115] on html "Skip to main content" at bounding box center [513, 69] width 606 height 90
click at [306, 95] on div at bounding box center [513, 69] width 606 height 90
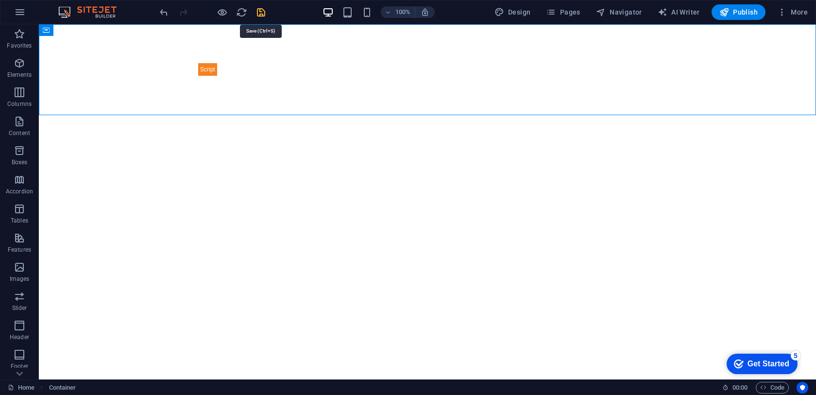
click at [261, 10] on icon "save" at bounding box center [261, 12] width 11 height 11
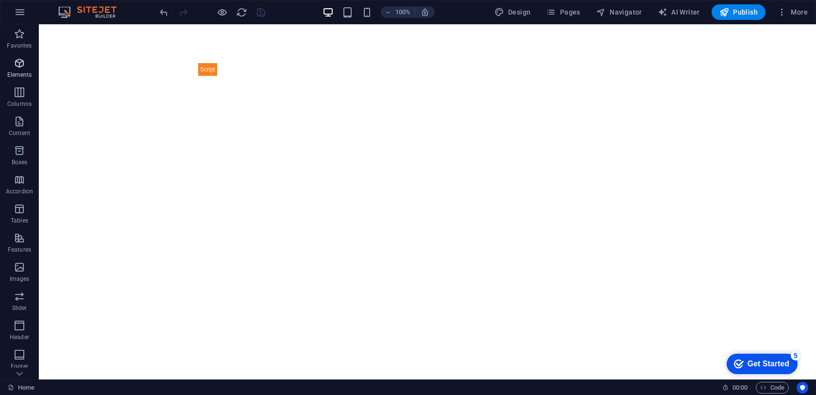
click at [20, 67] on icon "button" at bounding box center [20, 63] width 12 height 12
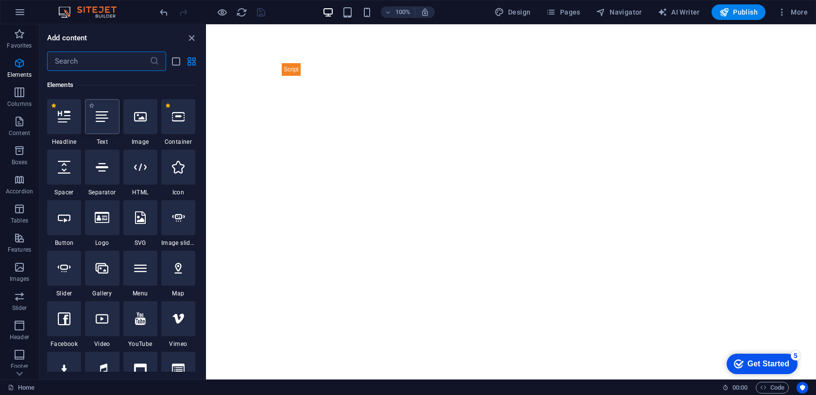
scroll to position [103, 0]
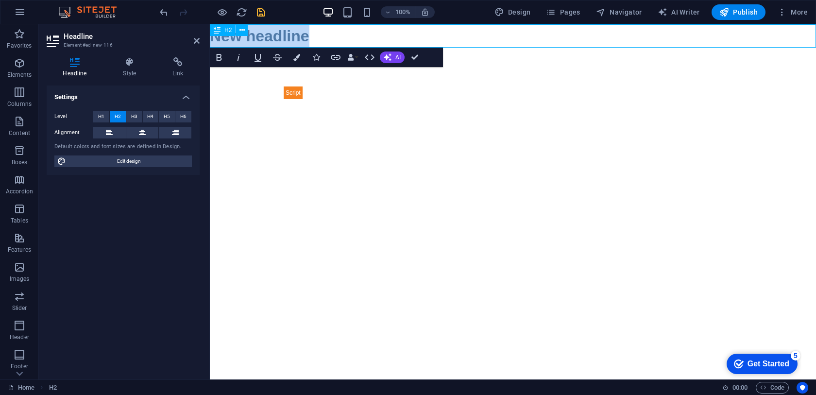
click at [261, 37] on h2 "New headline" at bounding box center [513, 35] width 606 height 23
click at [261, 36] on h2 "New headline" at bounding box center [513, 35] width 606 height 23
click at [132, 68] on h4 "Style" at bounding box center [132, 67] width 50 height 20
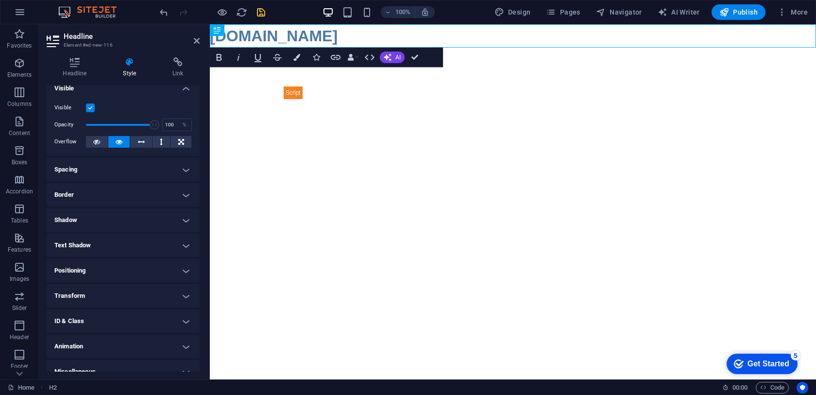
scroll to position [0, 0]
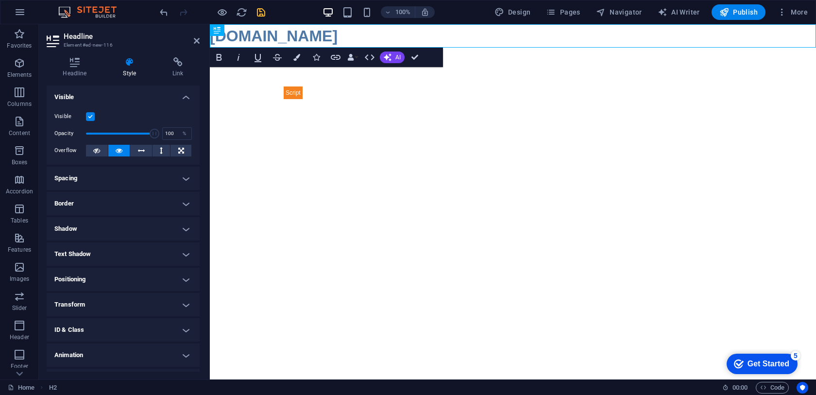
click at [277, 138] on html "Skip to main content [DOMAIN_NAME]" at bounding box center [513, 81] width 606 height 114
click at [233, 138] on html "Skip to main content [DOMAIN_NAME]" at bounding box center [513, 81] width 606 height 114
click at [559, 14] on span "Pages" at bounding box center [563, 12] width 34 height 10
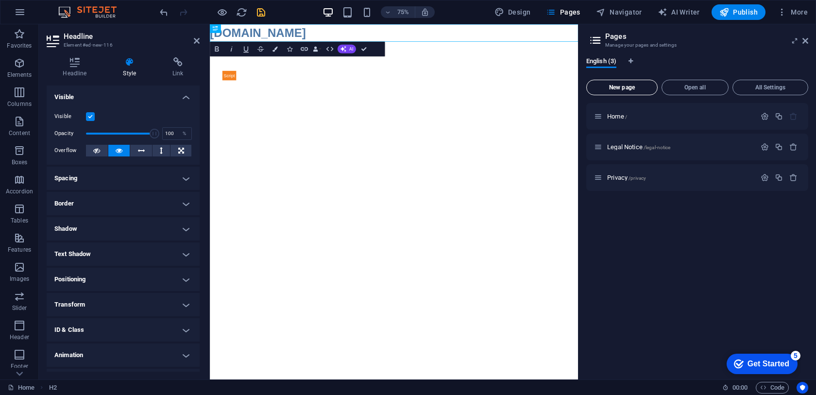
click at [620, 85] on span "New page" at bounding box center [622, 88] width 63 height 6
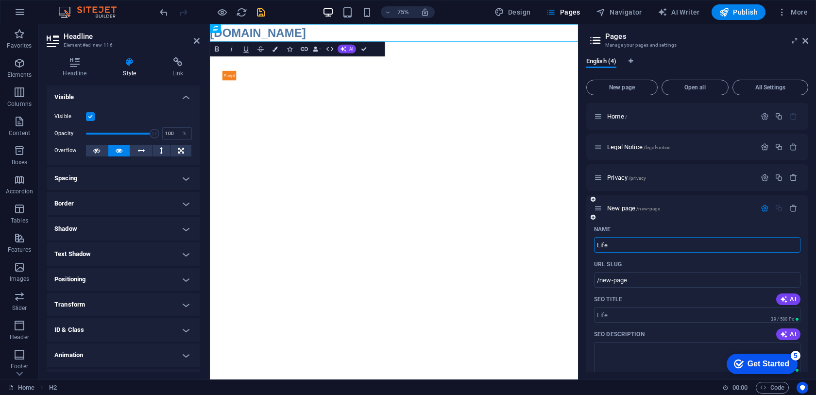
type input "Life"
type input "/life"
type input "Life Quotes"
type input "/life-quotes"
type input "Life Quotes"
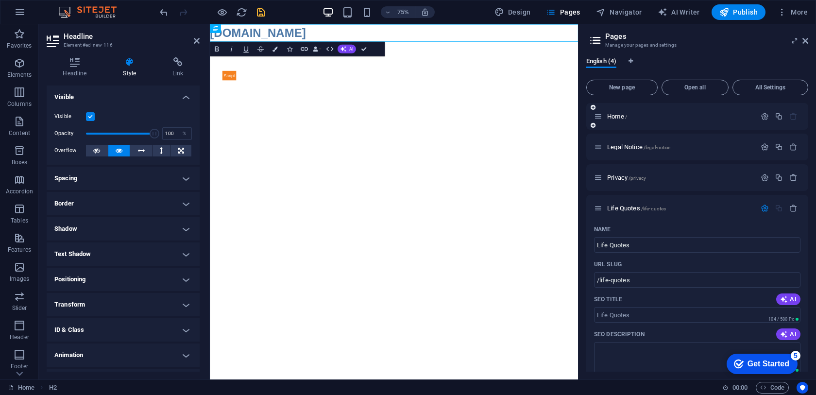
click at [618, 107] on div "Home /" at bounding box center [697, 116] width 222 height 27
click at [613, 118] on span "Home /" at bounding box center [617, 116] width 20 height 7
click at [648, 111] on div "Home /" at bounding box center [675, 116] width 162 height 11
click at [667, 123] on div "Home /" at bounding box center [697, 116] width 222 height 27
click at [762, 117] on icon "button" at bounding box center [765, 116] width 8 height 8
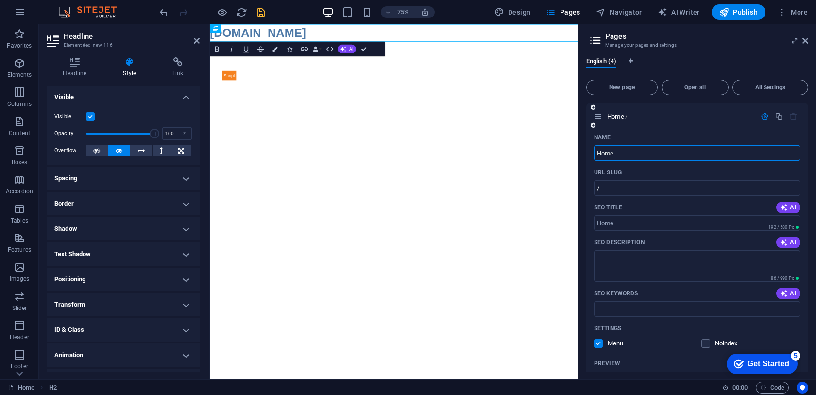
click at [655, 157] on input "Home" at bounding box center [697, 153] width 206 height 16
type input "[DOMAIN_NAME]"
click at [103, 58] on h4 "Headline" at bounding box center [77, 67] width 60 height 20
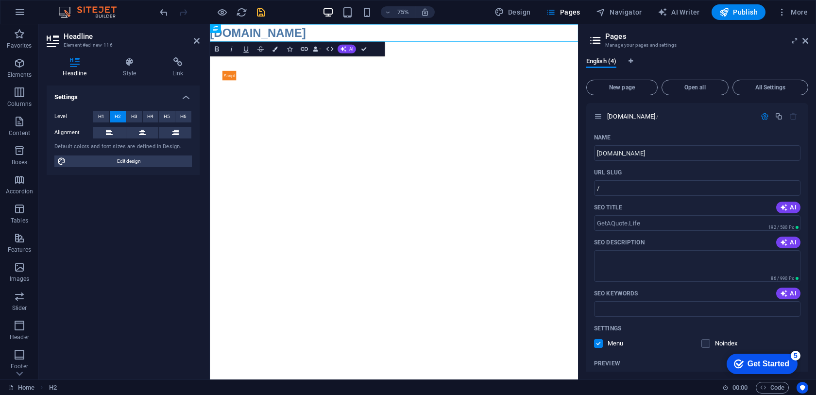
click at [81, 64] on icon at bounding box center [75, 62] width 56 height 10
click at [12, 19] on button "button" at bounding box center [19, 11] width 23 height 23
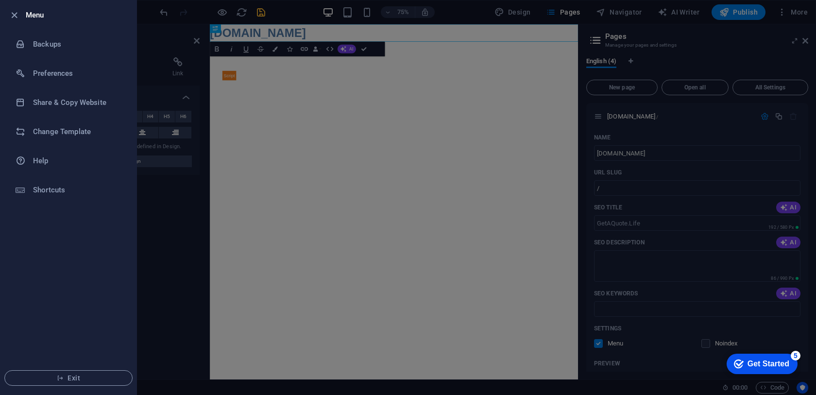
click at [158, 203] on div at bounding box center [408, 197] width 816 height 395
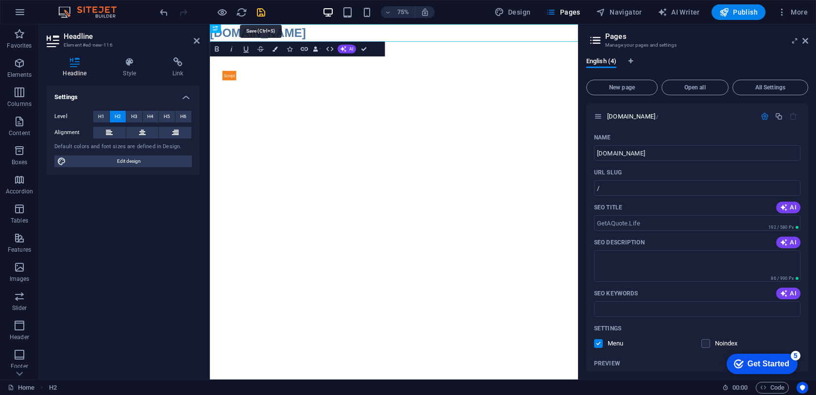
click at [261, 15] on icon "save" at bounding box center [261, 12] width 11 height 11
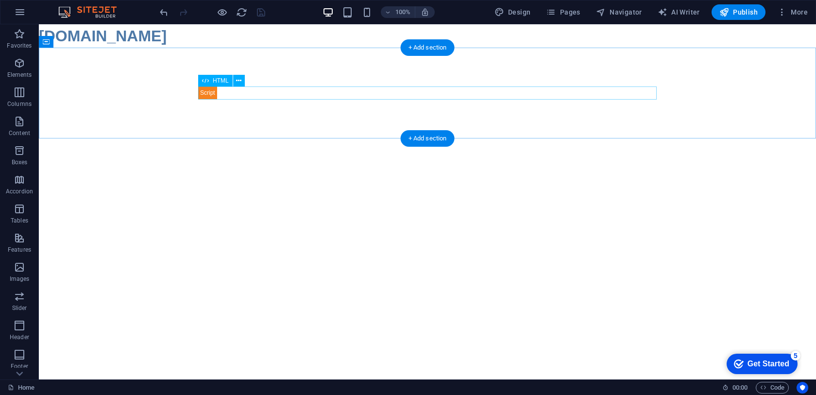
click at [269, 93] on div at bounding box center [427, 92] width 459 height 13
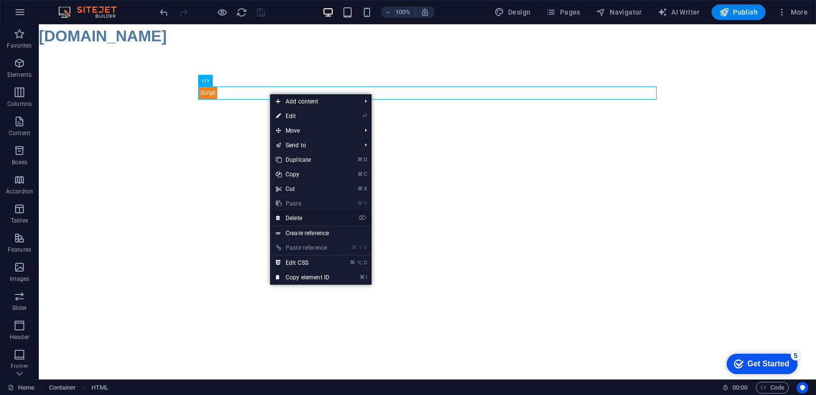
click at [299, 218] on link "⌦ Delete" at bounding box center [302, 218] width 65 height 15
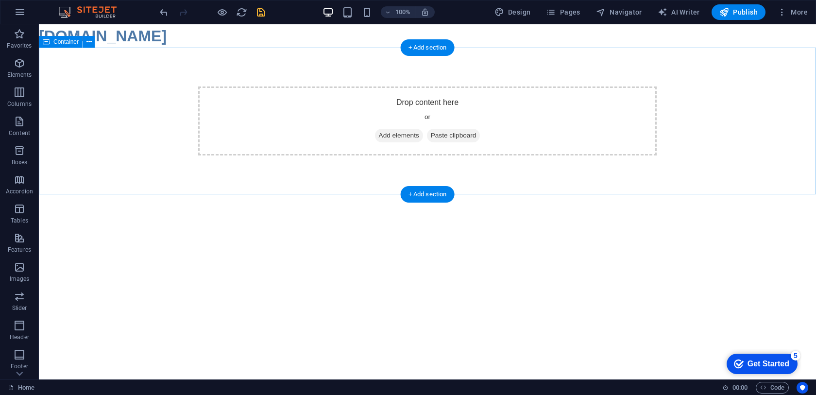
click at [276, 176] on div "Drop content here or Add elements Paste clipboard" at bounding box center [427, 121] width 777 height 147
click at [342, 115] on div "Drop content here or Add elements Paste clipboard" at bounding box center [427, 120] width 459 height 69
